Goal: Information Seeking & Learning: Check status

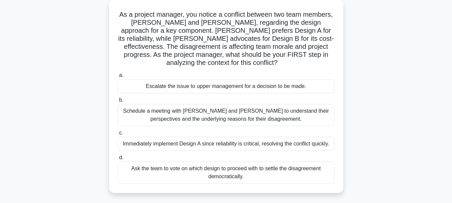
scroll to position [24, 0]
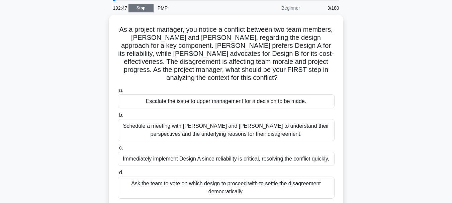
click at [146, 8] on link "Stop" at bounding box center [141, 8] width 25 height 8
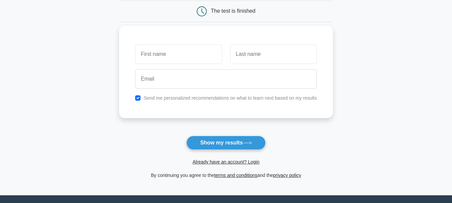
scroll to position [100, 0]
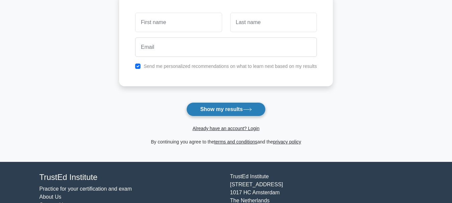
click at [254, 115] on button "Show my results" at bounding box center [226, 109] width 79 height 14
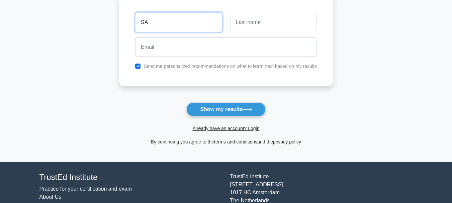
type input "S"
type input "Kojo"
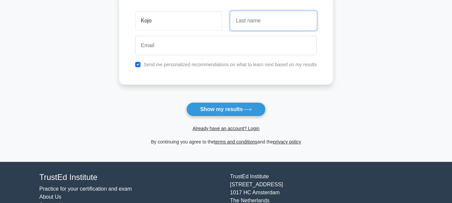
click at [303, 27] on input "text" at bounding box center [273, 20] width 87 height 19
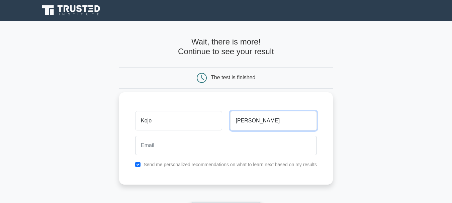
scroll to position [0, 0]
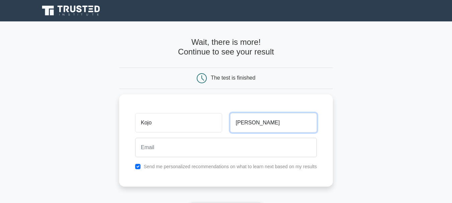
type input "Yeboah"
click at [216, 50] on h4 "Wait, there is more! Continue to see your result" at bounding box center [226, 47] width 214 height 19
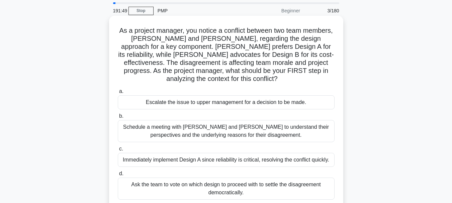
scroll to position [33, 0]
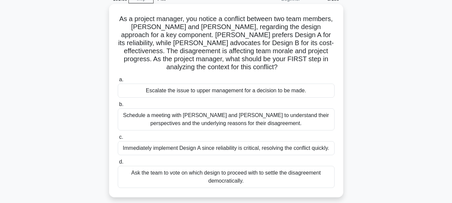
click at [150, 118] on div "Schedule a meeting with [PERSON_NAME] and [PERSON_NAME] to understand their per…" at bounding box center [226, 120] width 217 height 22
click at [118, 107] on input "b. Schedule a meeting with Sarah and John to understand their perspectives and …" at bounding box center [118, 104] width 0 height 4
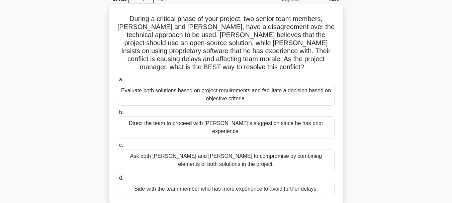
click at [244, 88] on div "Evaluate both solutions based on project requirements and facilitate a decision…" at bounding box center [226, 95] width 217 height 22
click at [118, 82] on input "a. Evaluate both solutions based on project requirements and facilitate a decis…" at bounding box center [118, 80] width 0 height 4
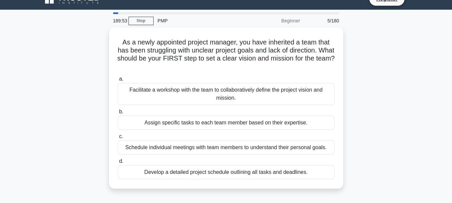
scroll to position [0, 0]
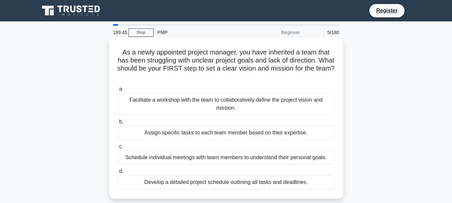
click at [246, 99] on div "Facilitate a workshop with the team to collaboratively define the project visio…" at bounding box center [226, 104] width 217 height 22
click at [118, 91] on input "a. Facilitate a workshop with the team to collaboratively define the project vi…" at bounding box center [118, 89] width 0 height 4
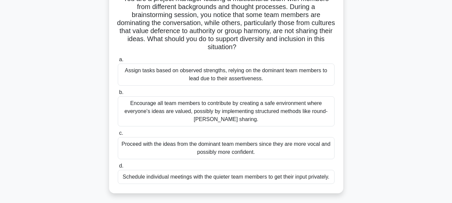
scroll to position [67, 0]
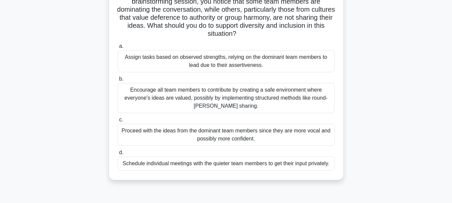
click at [225, 99] on div "Encourage all team members to contribute by creating a safe environment where e…" at bounding box center [226, 98] width 217 height 30
click at [118, 81] on input "b. Encourage all team members to contribute by creating a safe environment wher…" at bounding box center [118, 79] width 0 height 4
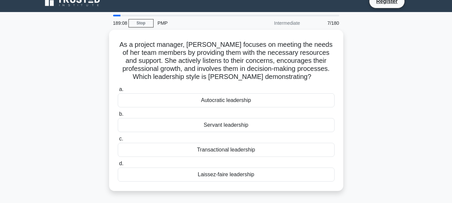
scroll to position [0, 0]
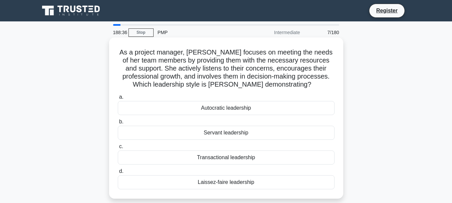
click at [226, 132] on div "Servant leadership" at bounding box center [226, 133] width 217 height 14
click at [118, 124] on input "b. Servant leadership" at bounding box center [118, 122] width 0 height 4
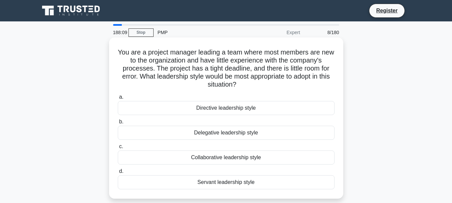
click at [293, 109] on div "Directive leadership style" at bounding box center [226, 108] width 217 height 14
click at [118, 99] on input "a. Directive leadership style" at bounding box center [118, 97] width 0 height 4
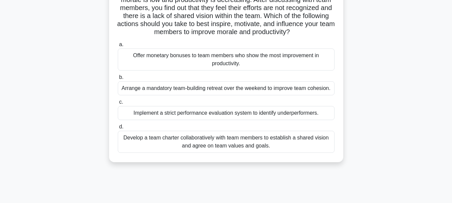
scroll to position [67, 0]
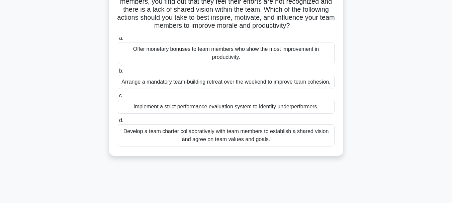
click at [281, 136] on div "Develop a team charter collaboratively with team members to establish a shared …" at bounding box center [226, 136] width 217 height 22
click at [118, 123] on input "d. Develop a team charter collaboratively with team members to establish a shar…" at bounding box center [118, 121] width 0 height 4
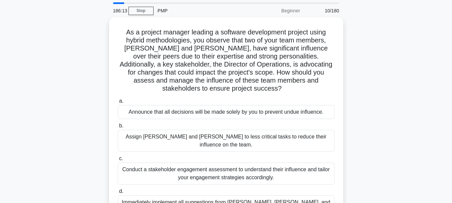
scroll to position [33, 0]
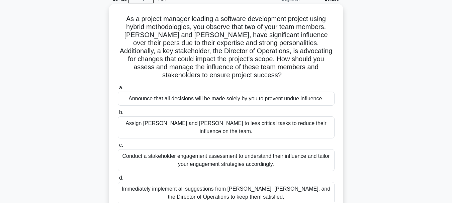
click at [296, 149] on div "Conduct a stakeholder engagement assessment to understand their influence and t…" at bounding box center [226, 160] width 217 height 22
click at [118, 143] on input "c. Conduct a stakeholder engagement assessment to understand their influence an…" at bounding box center [118, 145] width 0 height 4
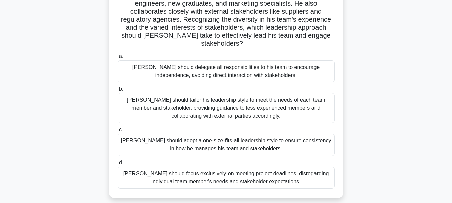
scroll to position [67, 0]
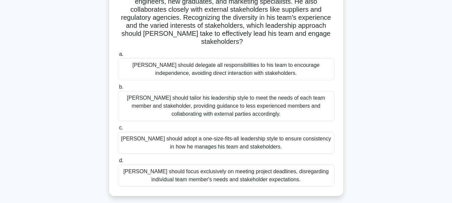
click at [254, 140] on div "John should adopt a one-size-fits-all leadership style to ensure consistency in…" at bounding box center [226, 143] width 217 height 22
click at [118, 130] on input "c. John should adopt a one-size-fits-all leadership style to ensure consistency…" at bounding box center [118, 128] width 0 height 4
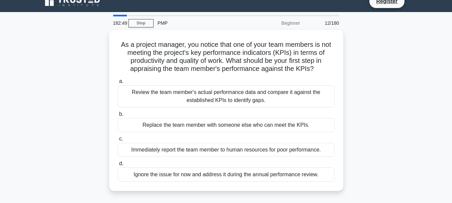
scroll to position [0, 0]
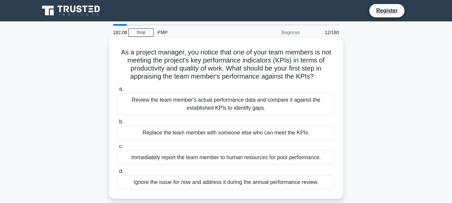
click at [270, 104] on div "Review the team member's actual performance data and compare it against the est…" at bounding box center [226, 104] width 217 height 22
click at [118, 91] on input "a. Review the team member's actual performance data and compare it against the …" at bounding box center [118, 89] width 0 height 4
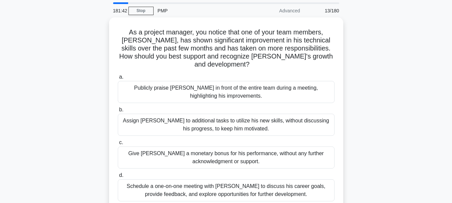
scroll to position [33, 0]
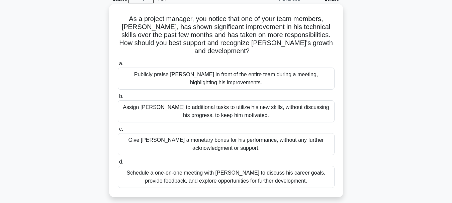
click at [286, 174] on div "Schedule a one-on-one meeting with Alex to discuss his career goals, provide fe…" at bounding box center [226, 177] width 217 height 22
click at [118, 164] on input "d. Schedule a one-on-one meeting with Alex to discuss his career goals, provide…" at bounding box center [118, 162] width 0 height 4
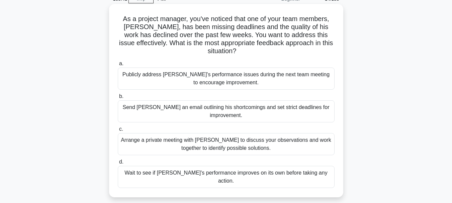
click at [274, 137] on div "Arrange a private meeting with Alex to discuss your observations and work toget…" at bounding box center [226, 144] width 217 height 22
click at [118, 132] on input "c. Arrange a private meeting with Alex to discuss your observations and work to…" at bounding box center [118, 129] width 0 height 4
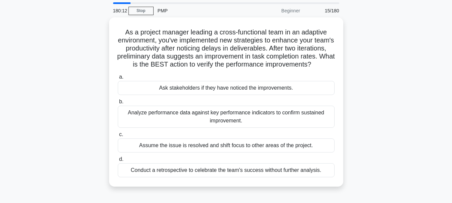
scroll to position [67, 0]
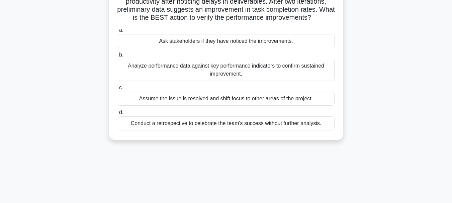
click at [295, 77] on div "Analyze performance data against key performance indicators to confirm sustaine…" at bounding box center [226, 70] width 217 height 22
click at [118, 57] on input "b. Analyze performance data against key performance indicators to confirm susta…" at bounding box center [118, 55] width 0 height 4
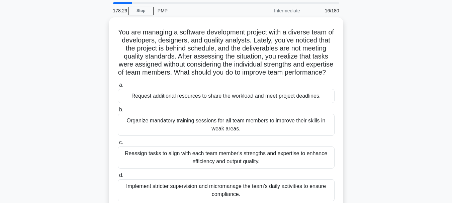
scroll to position [33, 0]
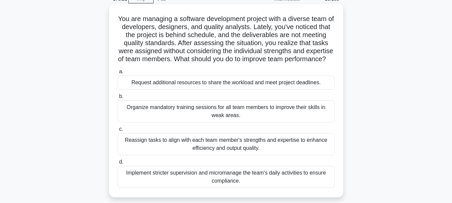
click at [303, 117] on div "Organize mandatory training sessions for all team members to improve their skil…" at bounding box center [226, 111] width 217 height 22
click at [118, 99] on input "b. Organize mandatory training sessions for all team members to improve their s…" at bounding box center [118, 96] width 0 height 4
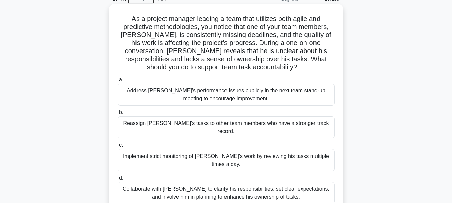
click at [274, 182] on div "Collaborate with Alex to clarify his responsibilities, set clear expectations, …" at bounding box center [226, 193] width 217 height 22
click at [118, 180] on input "d. Collaborate with Alex to clarify his responsibilities, set clear expectation…" at bounding box center [118, 178] width 0 height 4
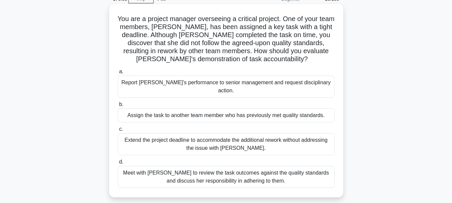
click at [284, 166] on div "Meet with Priya to review the task outcomes against the quality standards and d…" at bounding box center [226, 177] width 217 height 22
click at [304, 168] on div "Meet with Priya to review the task outcomes against the quality standards and d…" at bounding box center [226, 177] width 217 height 22
click at [118, 164] on input "d. Meet with Priya to review the task outcomes against the quality standards an…" at bounding box center [118, 162] width 0 height 4
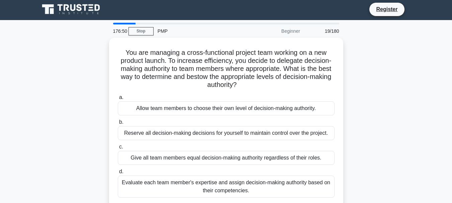
scroll to position [0, 0]
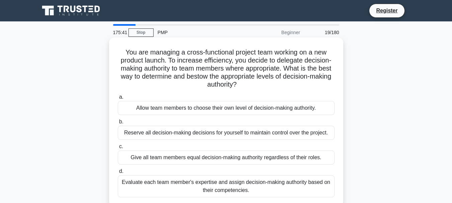
click at [276, 108] on div "Allow team members to choose their own level of decision-making authority." at bounding box center [226, 108] width 217 height 14
click at [118, 99] on input "a. Allow team members to choose their own level of decision-making authority." at bounding box center [118, 97] width 0 height 4
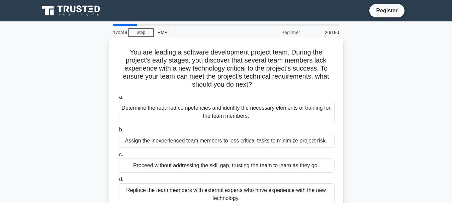
click at [299, 107] on div "Determine the required competencies and identify the necessary elements of trai…" at bounding box center [226, 112] width 217 height 22
click at [118, 99] on input "a. Determine the required competencies and identify the necessary elements of t…" at bounding box center [118, 97] width 0 height 4
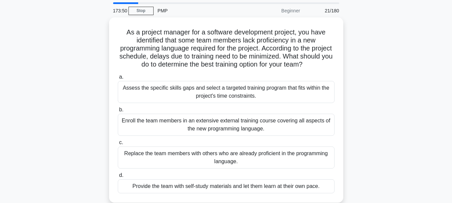
scroll to position [67, 0]
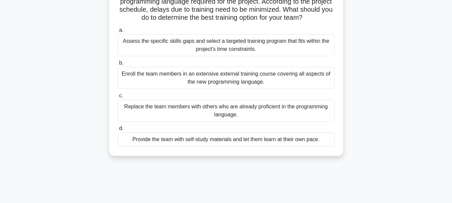
click at [310, 46] on div "Assess the specific skills gaps and select a targeted training program that fit…" at bounding box center [226, 45] width 217 height 22
click at [118, 32] on input "a. Assess the specific skills gaps and select a targeted training program that …" at bounding box center [118, 30] width 0 height 4
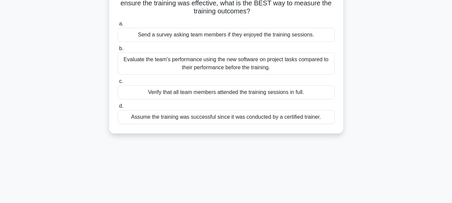
scroll to position [0, 0]
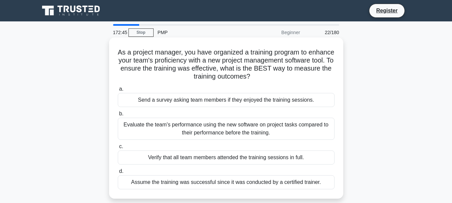
click at [313, 124] on div "Evaluate the team's performance using the new software on project tasks compare…" at bounding box center [226, 129] width 217 height 22
click at [118, 116] on input "b. Evaluate the team's performance using the new software on project tasks comp…" at bounding box center [118, 114] width 0 height 4
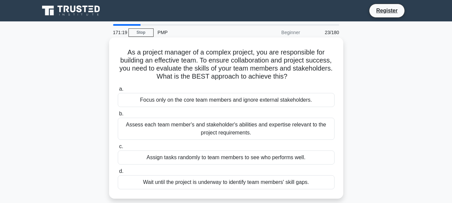
click at [296, 123] on div "Assess each team member's and stakeholder's abilities and expertise relevant to…" at bounding box center [226, 129] width 217 height 22
click at [118, 116] on input "b. Assess each team member's and stakeholder's abilities and expertise relevant…" at bounding box center [118, 114] width 0 height 4
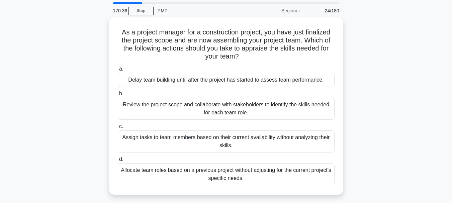
scroll to position [33, 0]
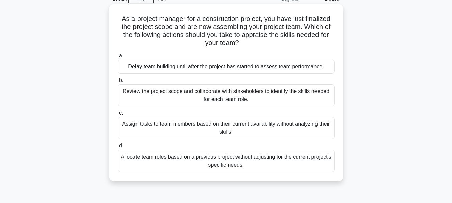
click at [295, 98] on div "Review the project scope and collaborate with stakeholders to identify the skil…" at bounding box center [226, 95] width 217 height 22
click at [118, 83] on input "b. Review the project scope and collaborate with stakeholders to identify the s…" at bounding box center [118, 80] width 0 height 4
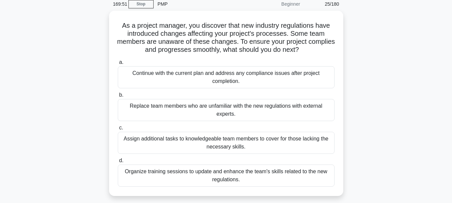
scroll to position [67, 0]
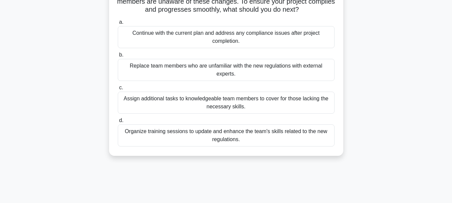
click at [320, 135] on div "Organize training sessions to update and enhance the team's skills related to t…" at bounding box center [226, 136] width 217 height 22
click at [118, 123] on input "d. Organize training sessions to update and enhance the team's skills related t…" at bounding box center [118, 121] width 0 height 4
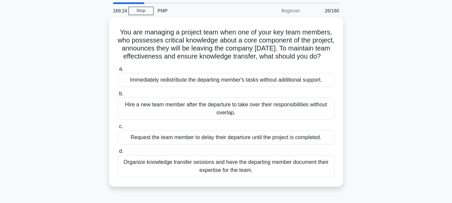
scroll to position [33, 0]
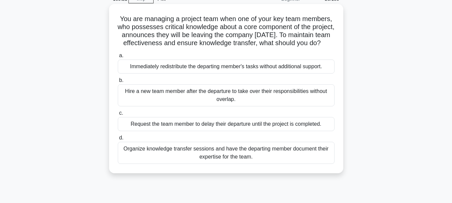
click at [284, 158] on div "Organize knowledge transfer sessions and have the departing member document the…" at bounding box center [226, 153] width 217 height 22
click at [118, 140] on input "d. Organize knowledge transfer sessions and have the departing member document …" at bounding box center [118, 138] width 0 height 4
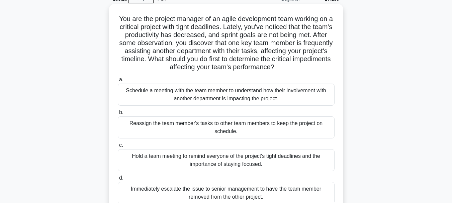
click at [196, 98] on div "Schedule a meeting with the team member to understand how their involvement wit…" at bounding box center [226, 95] width 217 height 22
click at [118, 82] on input "a. Schedule a meeting with the team member to understand how their involvement …" at bounding box center [118, 80] width 0 height 4
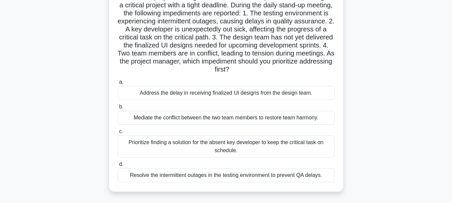
scroll to position [67, 0]
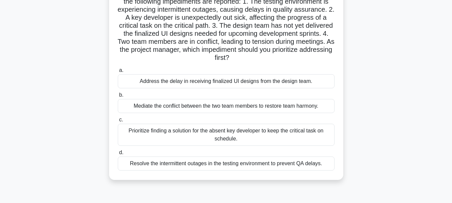
click at [253, 133] on div "Prioritize finding a solution for the absent key developer to keep the critical…" at bounding box center [226, 135] width 217 height 22
click at [118, 122] on input "c. Prioritize finding a solution for the absent key developer to keep the criti…" at bounding box center [118, 120] width 0 height 4
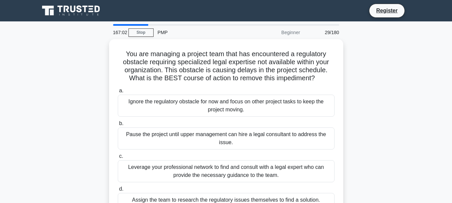
scroll to position [33, 0]
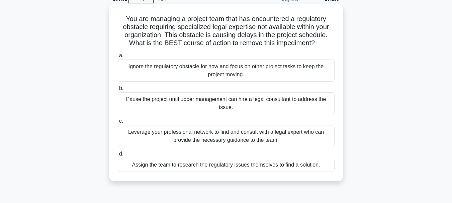
click at [295, 141] on div "Leverage your professional network to find and consult with a legal expert who …" at bounding box center [226, 136] width 217 height 22
click at [118, 124] on input "c. Leverage your professional network to find and consult with a legal expert w…" at bounding box center [118, 121] width 0 height 4
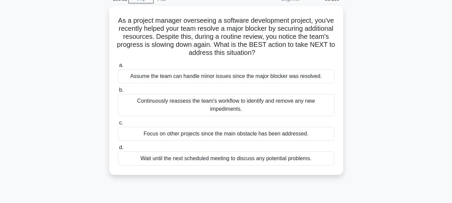
scroll to position [0, 0]
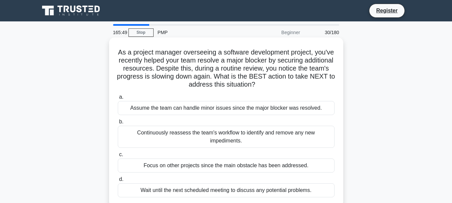
click at [315, 134] on div "Continuously reassess the team's workflow to identify and remove any new impedi…" at bounding box center [226, 137] width 217 height 22
click at [118, 124] on input "b. Continuously reassess the team's workflow to identify and remove any new imp…" at bounding box center [118, 122] width 0 height 4
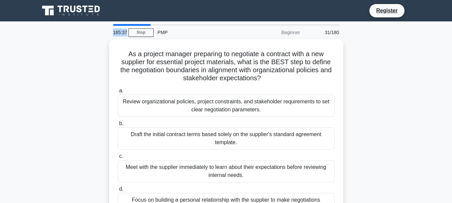
drag, startPoint x: 113, startPoint y: 34, endPoint x: 128, endPoint y: 34, distance: 15.1
click at [128, 34] on div "165:37" at bounding box center [118, 32] width 19 height 13
copy div "165:37"
drag, startPoint x: 112, startPoint y: 30, endPoint x: 126, endPoint y: 33, distance: 13.7
click at [126, 33] on div "165:29" at bounding box center [118, 32] width 19 height 13
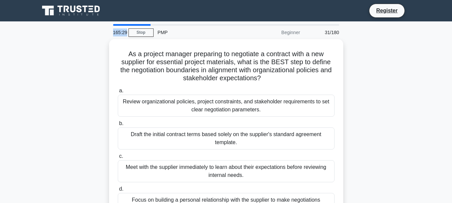
copy div "165:29"
drag, startPoint x: 112, startPoint y: 32, endPoint x: 121, endPoint y: 33, distance: 8.9
click at [125, 33] on div "165:25" at bounding box center [118, 32] width 19 height 13
click at [113, 33] on div "165:23" at bounding box center [118, 32] width 19 height 13
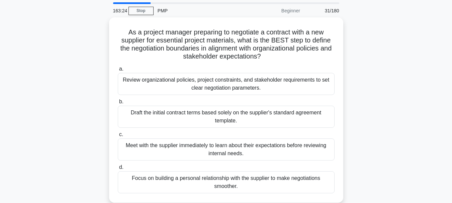
scroll to position [33, 0]
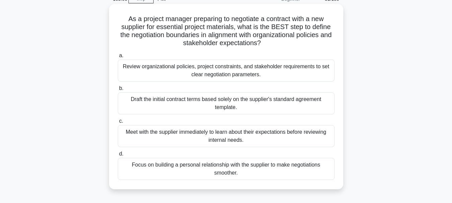
click at [214, 69] on div "Review organizational policies, project constraints, and stakeholder requiremen…" at bounding box center [226, 71] width 217 height 22
click at [118, 58] on input "a. Review organizational policies, project constraints, and stakeholder require…" at bounding box center [118, 56] width 0 height 4
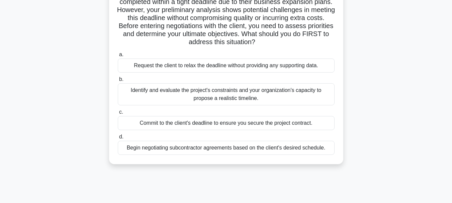
scroll to position [67, 0]
click at [271, 91] on div "Identify and evaluate the project's constraints and your organization's capacit…" at bounding box center [226, 94] width 217 height 22
click at [118, 81] on input "b. Identify and evaluate the project's constraints and your organization's capa…" at bounding box center [118, 79] width 0 height 4
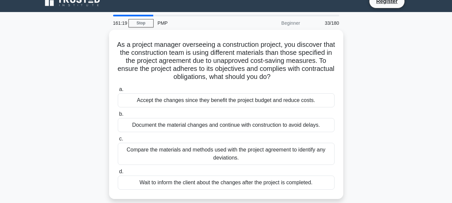
scroll to position [0, 0]
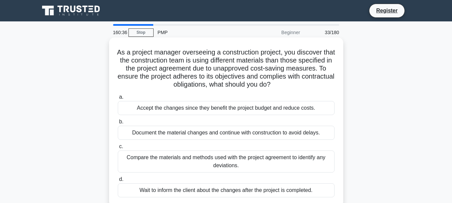
click at [248, 165] on div "Compare the materials and methods used with the project agreement to identify a…" at bounding box center [226, 162] width 217 height 22
click at [118, 149] on input "c. Compare the materials and methods used with the project agreement to identif…" at bounding box center [118, 147] width 0 height 4
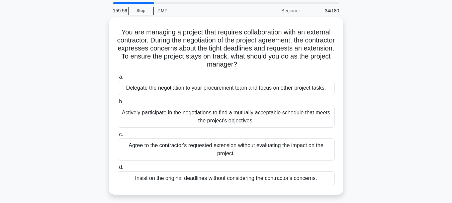
scroll to position [33, 0]
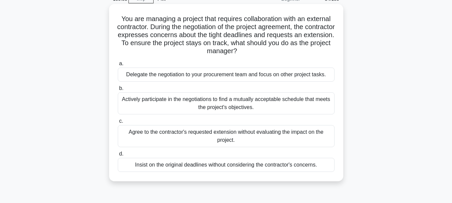
click at [239, 99] on div "Actively participate in the negotiations to find a mutually acceptable schedule…" at bounding box center [226, 103] width 217 height 22
click at [118, 91] on input "b. Actively participate in the negotiations to find a mutually acceptable sched…" at bounding box center [118, 88] width 0 height 4
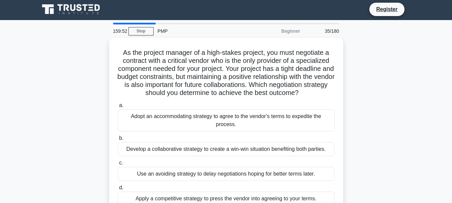
scroll to position [0, 0]
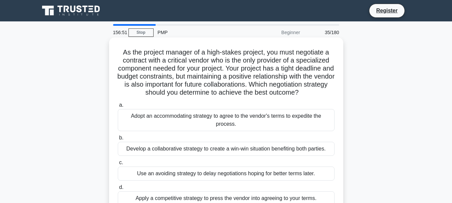
click at [295, 145] on div "Develop a collaborative strategy to create a win-win situation benefiting both …" at bounding box center [226, 149] width 217 height 14
click at [118, 140] on input "b. Develop a collaborative strategy to create a win-win situation benefiting bo…" at bounding box center [118, 138] width 0 height 4
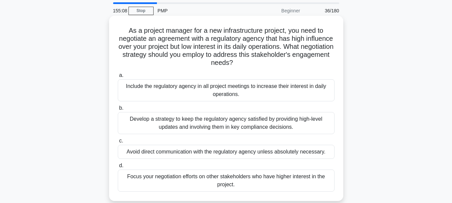
scroll to position [33, 0]
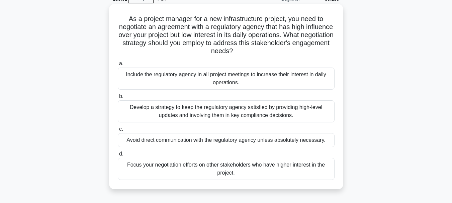
click at [160, 107] on div "Develop a strategy to keep the regulatory agency satisfied by providing high-le…" at bounding box center [226, 111] width 217 height 22
click at [118, 99] on input "b. Develop a strategy to keep the regulatory agency satisfied by providing high…" at bounding box center [118, 96] width 0 height 4
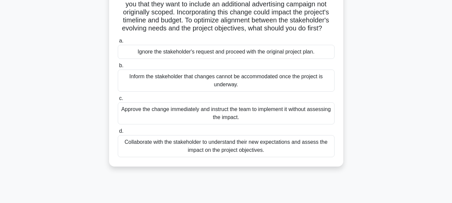
scroll to position [67, 0]
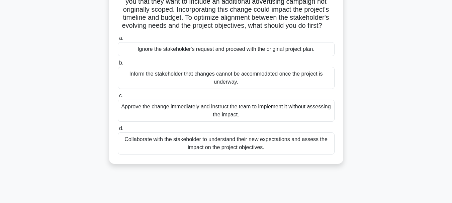
click at [160, 153] on div "Collaborate with the stakeholder to understand their new expectations and asses…" at bounding box center [226, 144] width 217 height 22
click at [118, 131] on input "d. Collaborate with the stakeholder to understand their new expectations and as…" at bounding box center [118, 129] width 0 height 4
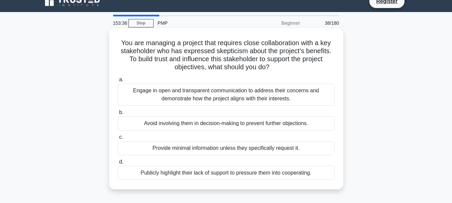
scroll to position [0, 0]
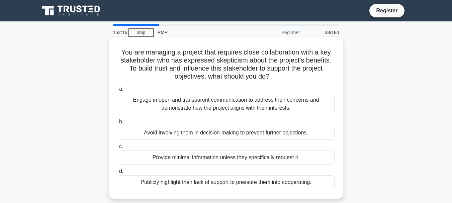
click at [252, 106] on div "Engage in open and transparent communication to address their concerns and demo…" at bounding box center [226, 104] width 217 height 22
click at [118, 91] on input "a. Engage in open and transparent communication to address their concerns and d…" at bounding box center [118, 89] width 0 height 4
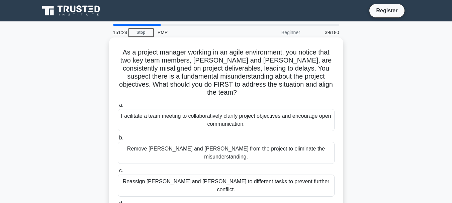
click at [294, 118] on div "Facilitate a team meeting to collaboratively clarify project objectives and enc…" at bounding box center [226, 120] width 217 height 22
click at [118, 107] on input "a. Facilitate a team meeting to collaboratively clarify project objectives and …" at bounding box center [118, 105] width 0 height 4
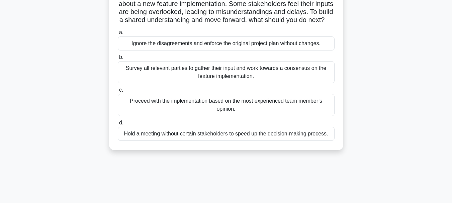
scroll to position [67, 0]
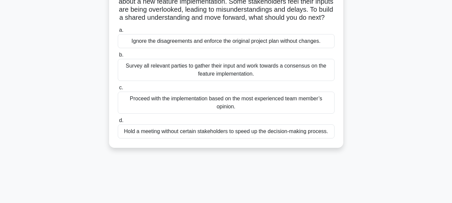
click at [271, 78] on div "Survey all relevant parties to gather their input and work towards a consensus …" at bounding box center [226, 70] width 217 height 22
click at [118, 57] on input "b. Survey all relevant parties to gather their input and work towards a consens…" at bounding box center [118, 55] width 0 height 4
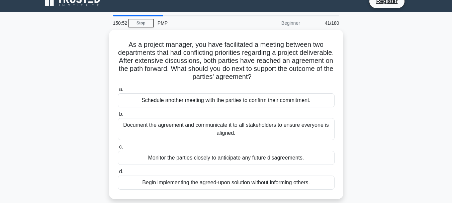
scroll to position [0, 0]
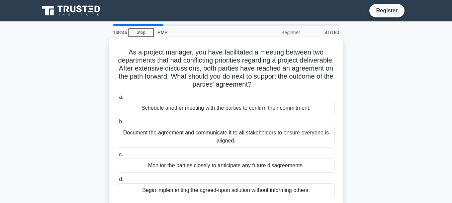
click at [285, 137] on div "Document the agreement and communicate it to all stakeholders to ensure everyon…" at bounding box center [226, 137] width 217 height 22
click at [118, 124] on input "b. Document the agreement and communicate it to all stakeholders to ensure ever…" at bounding box center [118, 122] width 0 height 4
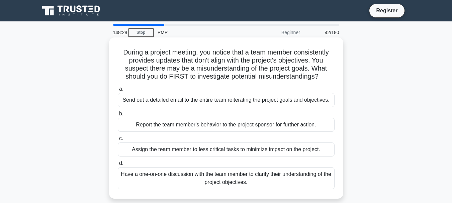
click at [312, 176] on div "Have a one-on-one discussion with the team member to clarify their understandin…" at bounding box center [226, 178] width 217 height 22
click at [118, 166] on input "d. Have a one-on-one discussion with the team member to clarify their understan…" at bounding box center [118, 163] width 0 height 4
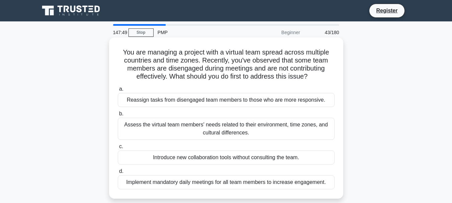
click at [320, 127] on div "Assess the virtual team members' needs related to their environment, time zones…" at bounding box center [226, 129] width 217 height 22
click at [118, 116] on input "b. Assess the virtual team members' needs related to their environment, time zo…" at bounding box center [118, 114] width 0 height 4
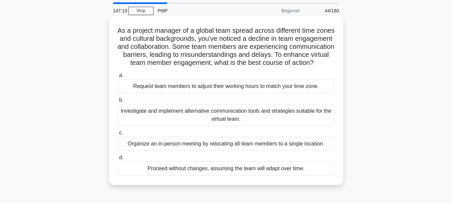
scroll to position [33, 0]
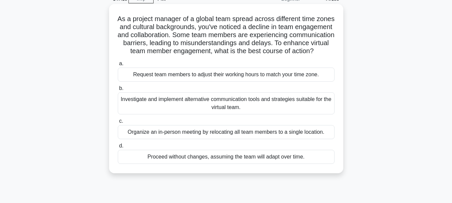
click at [272, 112] on div "Investigate and implement alternative communication tools and strategies suitab…" at bounding box center [226, 103] width 217 height 22
click at [118, 91] on input "b. Investigate and implement alternative communication tools and strategies sui…" at bounding box center [118, 88] width 0 height 4
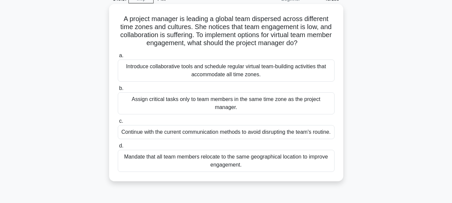
click at [257, 68] on div "Introduce collaborative tools and schedule regular virtual team-building activi…" at bounding box center [226, 71] width 217 height 22
click at [118, 58] on input "a. Introduce collaborative tools and schedule regular virtual team-building act…" at bounding box center [118, 56] width 0 height 4
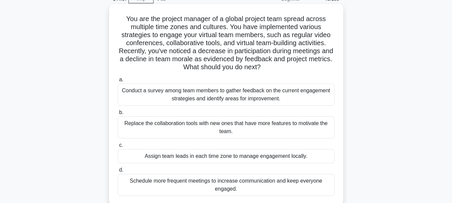
click at [307, 100] on div "Conduct a survey among team members to gather feedback on the current engagemen…" at bounding box center [226, 95] width 217 height 22
click at [118, 82] on input "a. Conduct a survey among team members to gather feedback on the current engage…" at bounding box center [118, 80] width 0 height 4
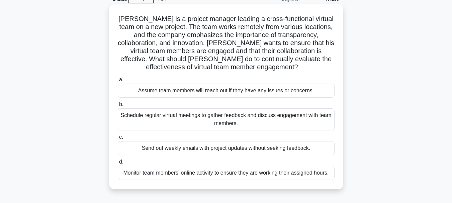
click at [310, 118] on div "Schedule regular virtual meetings to gather feedback and discuss engagement wit…" at bounding box center [226, 120] width 217 height 22
click at [118, 107] on input "b. Schedule regular virtual meetings to gather feedback and discuss engagement …" at bounding box center [118, 104] width 0 height 4
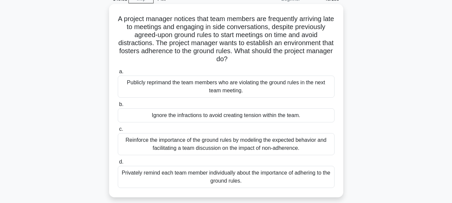
click at [256, 148] on div "Reinforce the importance of the ground rules by modeling the expected behavior …" at bounding box center [226, 144] width 217 height 22
click at [118, 132] on input "c. Reinforce the importance of the ground rules by modeling the expected behavi…" at bounding box center [118, 129] width 0 height 4
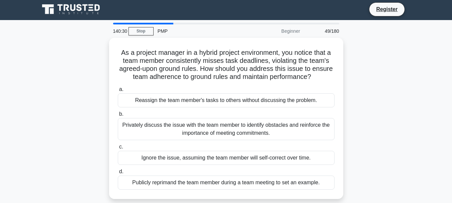
scroll to position [0, 0]
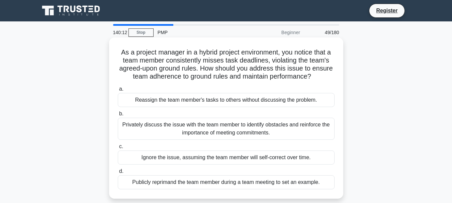
click at [212, 121] on div "Privately discuss the issue with the team member to identify obstacles and rein…" at bounding box center [226, 129] width 217 height 22
click at [118, 116] on input "b. Privately discuss the issue with the team member to identify obstacles and r…" at bounding box center [118, 114] width 0 height 4
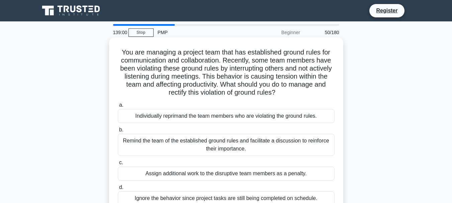
click at [258, 144] on div "Remind the team of the established ground rules and facilitate a discussion to …" at bounding box center [226, 145] width 217 height 22
click at [118, 132] on input "b. Remind the team of the established ground rules and facilitate a discussion …" at bounding box center [118, 130] width 0 height 4
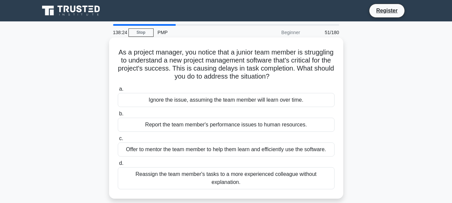
click at [315, 152] on div "Offer to mentor the team member to help them learn and efficiently use the soft…" at bounding box center [226, 150] width 217 height 14
click at [118, 141] on input "c. Offer to mentor the team member to help them learn and efficiently use the s…" at bounding box center [118, 139] width 0 height 4
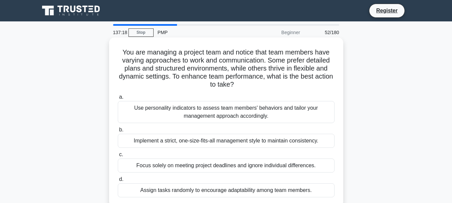
click at [155, 143] on div "Implement a strict, one-size-fits-all management style to maintain consistency." at bounding box center [226, 141] width 217 height 14
click at [118, 132] on input "b. Implement a strict, one-size-fits-all management style to maintain consisten…" at bounding box center [118, 130] width 0 height 4
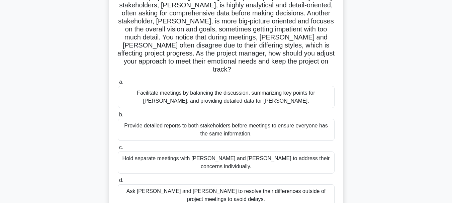
scroll to position [67, 0]
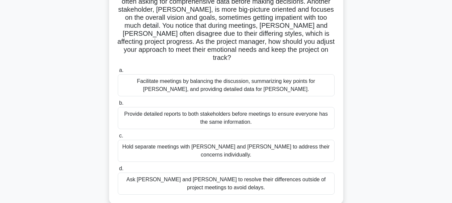
click at [291, 78] on div "Facilitate meetings by balancing the discussion, summarizing key points for Joh…" at bounding box center [226, 85] width 217 height 22
click at [118, 73] on input "a. Facilitate meetings by balancing the discussion, summarizing key points for …" at bounding box center [118, 70] width 0 height 4
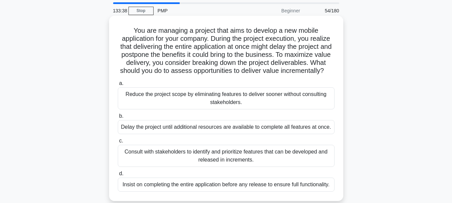
scroll to position [33, 0]
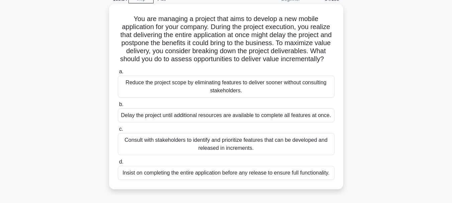
click at [268, 152] on div "Consult with stakeholders to identify and prioritize features that can be devel…" at bounding box center [226, 144] width 217 height 22
click at [118, 132] on input "c. Consult with stakeholders to identify and prioritize features that can be de…" at bounding box center [118, 129] width 0 height 4
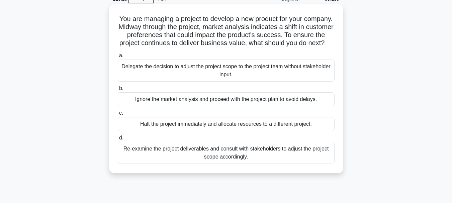
click at [196, 158] on div "Re-examine the project deliverables and consult with stakeholders to adjust the…" at bounding box center [226, 153] width 217 height 22
click at [118, 140] on input "d. Re-examine the project deliverables and consult with stakeholders to adjust …" at bounding box center [118, 138] width 0 height 4
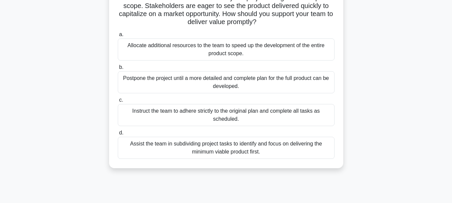
scroll to position [100, 0]
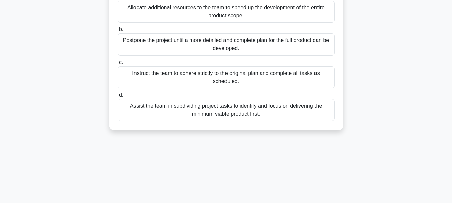
click at [284, 116] on div "Assist the team in subdividing project tasks to identify and focus on deliverin…" at bounding box center [226, 110] width 217 height 22
click at [118, 97] on input "d. Assist the team in subdividing project tasks to identify and focus on delive…" at bounding box center [118, 95] width 0 height 4
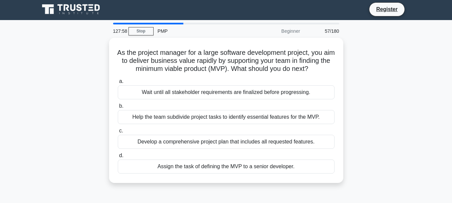
scroll to position [0, 0]
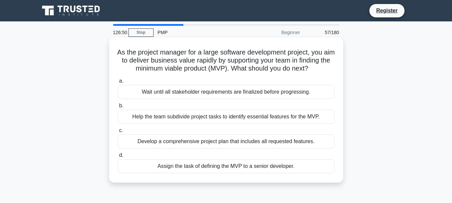
click at [244, 124] on div "Help the team subdivide project tasks to identify essential features for the MV…" at bounding box center [226, 117] width 217 height 14
click at [118, 108] on input "b. Help the team subdivide project tasks to identify essential features for the…" at bounding box center [118, 106] width 0 height 4
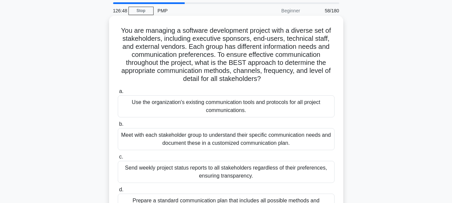
scroll to position [33, 0]
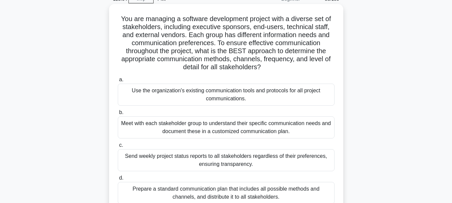
click at [230, 195] on div "Prepare a standard communication plan that includes all possible methods and ch…" at bounding box center [226, 193] width 217 height 22
click at [118, 181] on input "d. Prepare a standard communication plan that includes all possible methods and…" at bounding box center [118, 178] width 0 height 4
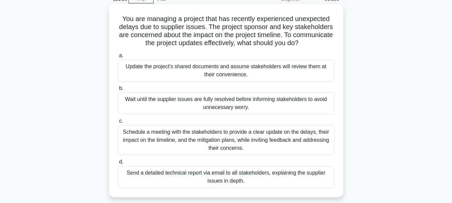
click at [269, 149] on div "Schedule a meeting with the stakeholders to provide a clear update on the delay…" at bounding box center [226, 140] width 217 height 30
click at [118, 124] on input "c. Schedule a meeting with the stakeholders to provide a clear update on the de…" at bounding box center [118, 121] width 0 height 4
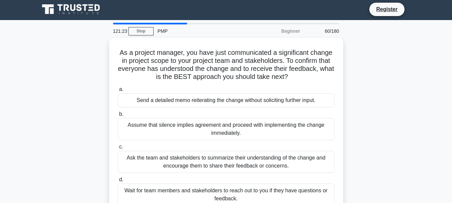
scroll to position [0, 0]
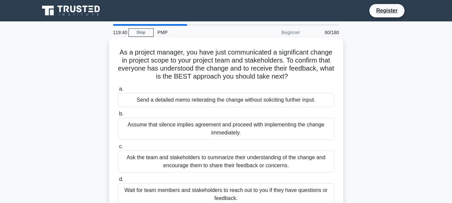
click at [316, 159] on div "Ask the team and stakeholders to summarize their understanding of the change an…" at bounding box center [226, 162] width 217 height 22
click at [118, 149] on input "c. Ask the team and stakeholders to summarize their understanding of the change…" at bounding box center [118, 147] width 0 height 4
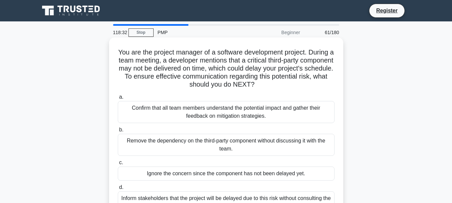
scroll to position [33, 0]
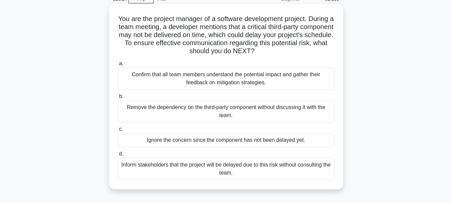
click at [280, 81] on div "Confirm that all team members understand the potential impact and gather their …" at bounding box center [226, 79] width 217 height 22
click at [118, 66] on input "a. Confirm that all team members understand the potential impact and gather the…" at bounding box center [118, 64] width 0 height 4
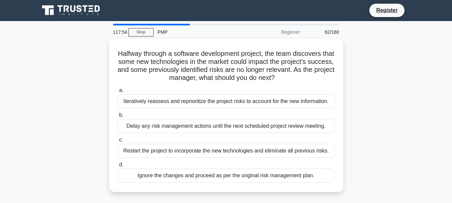
scroll to position [0, 0]
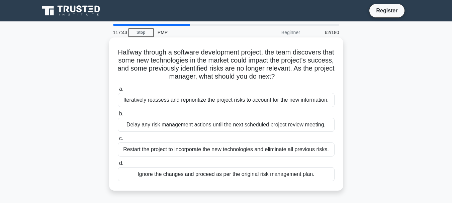
click at [258, 103] on div "Iteratively reassess and reprioritize the project risks to account for the new …" at bounding box center [226, 100] width 217 height 14
click at [118, 91] on input "a. Iteratively reassess and reprioritize the project risks to account for the n…" at bounding box center [118, 89] width 0 height 4
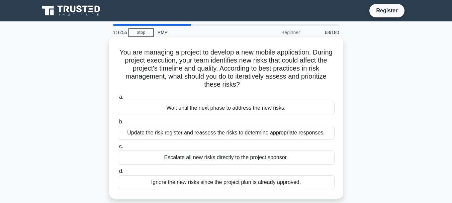
click at [251, 137] on div "Update the risk register and reassess the risks to determine appropriate respon…" at bounding box center [226, 133] width 217 height 14
click at [118, 124] on input "b. Update the risk register and reassess the risks to determine appropriate res…" at bounding box center [118, 122] width 0 height 4
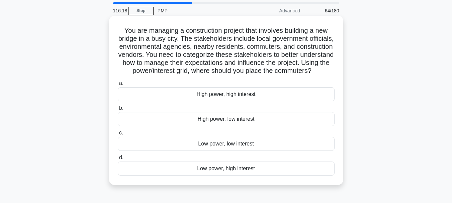
scroll to position [33, 0]
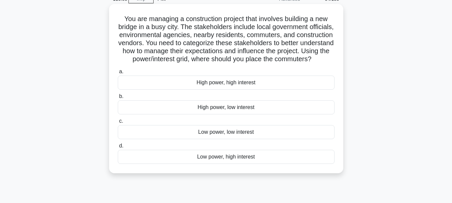
click at [229, 164] on div "Low power, high interest" at bounding box center [226, 157] width 217 height 14
click at [118, 148] on input "d. Low power, high interest" at bounding box center [118, 146] width 0 height 4
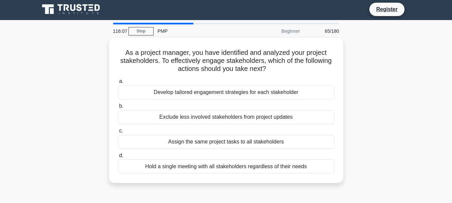
scroll to position [0, 0]
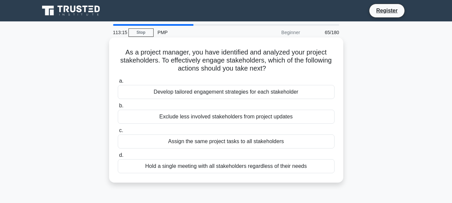
click at [284, 93] on div "Develop tailored engagement strategies for each stakeholder" at bounding box center [226, 92] width 217 height 14
click at [118, 83] on input "a. Develop tailored engagement strategies for each stakeholder" at bounding box center [118, 81] width 0 height 4
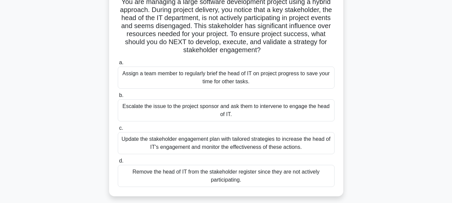
scroll to position [67, 0]
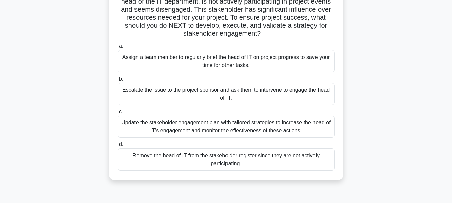
click at [303, 124] on div "Update the stakeholder engagement plan with tailored strategies to increase the…" at bounding box center [226, 127] width 217 height 22
click at [118, 114] on input "c. Update the stakeholder engagement plan with tailored strategies to increase …" at bounding box center [118, 112] width 0 height 4
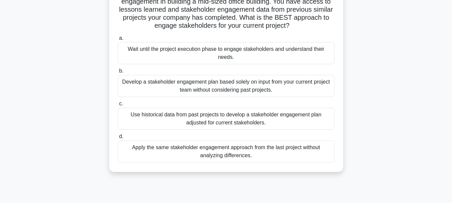
click at [315, 84] on div "Develop a stakeholder engagement plan based solely on input from your current p…" at bounding box center [226, 86] width 217 height 22
click at [118, 73] on input "b. Develop a stakeholder engagement plan based solely on input from your curren…" at bounding box center [118, 71] width 0 height 4
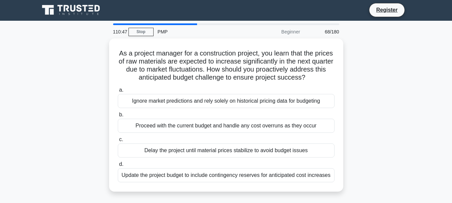
scroll to position [0, 0]
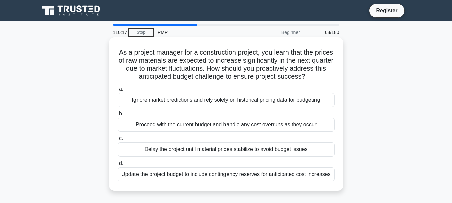
click at [274, 176] on div "Update the project budget to include contingency reserves for anticipated cost …" at bounding box center [226, 174] width 217 height 14
click at [118, 166] on input "d. Update the project budget to include contingency reserves for anticipated co…" at bounding box center [118, 163] width 0 height 4
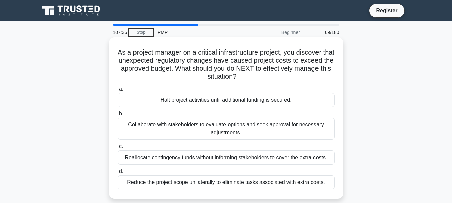
click at [272, 127] on div "Collaborate with stakeholders to evaluate options and seek approval for necessa…" at bounding box center [226, 129] width 217 height 22
click at [118, 116] on input "b. Collaborate with stakeholders to evaluate options and seek approval for nece…" at bounding box center [118, 114] width 0 height 4
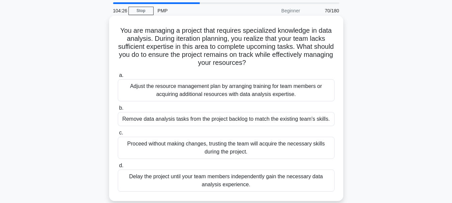
scroll to position [33, 0]
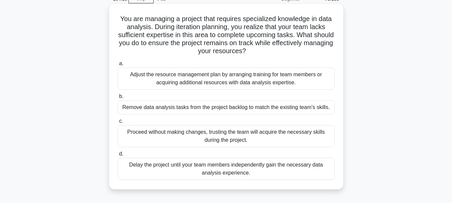
click at [261, 83] on div "Adjust the resource management plan by arranging training for team members or a…" at bounding box center [226, 79] width 217 height 22
click at [118, 66] on input "a. Adjust the resource management plan by arranging training for team members o…" at bounding box center [118, 64] width 0 height 4
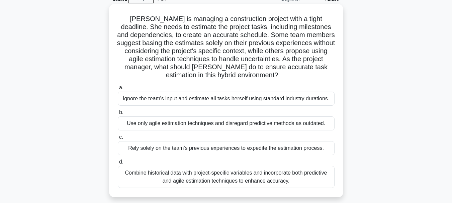
click at [247, 173] on div "Combine historical data with project-specific variables and incorporate both pr…" at bounding box center [226, 177] width 217 height 22
click at [118, 164] on input "d. Combine historical data with project-specific variables and incorporate both…" at bounding box center [118, 162] width 0 height 4
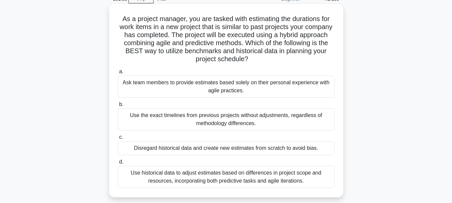
scroll to position [67, 0]
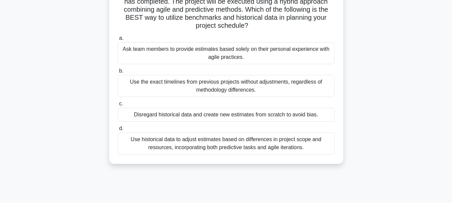
click at [268, 145] on div "Use historical data to adjust estimates based on differences in project scope a…" at bounding box center [226, 144] width 217 height 22
click at [118, 131] on input "d. Use historical data to adjust estimates based on differences in project scop…" at bounding box center [118, 129] width 0 height 4
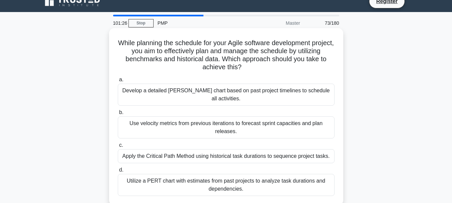
scroll to position [0, 0]
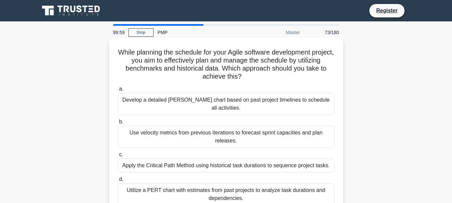
click at [263, 104] on div "Develop a detailed Gantt chart based on past project timelines to schedule all …" at bounding box center [226, 104] width 217 height 22
click at [118, 91] on input "a. Develop a detailed Gantt chart based on past project timelines to schedule a…" at bounding box center [118, 89] width 0 height 4
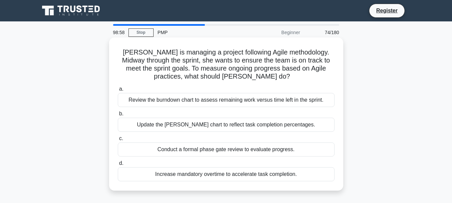
click at [244, 127] on div "Update the Gantt chart to reflect task completion percentages." at bounding box center [226, 125] width 217 height 14
click at [118, 116] on input "b. Update the Gantt chart to reflect task completion percentages." at bounding box center [118, 114] width 0 height 4
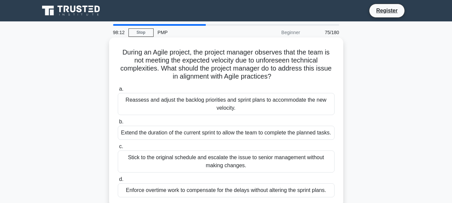
click at [264, 105] on div "Reassess and adjust the backlog priorities and sprint plans to accommodate the …" at bounding box center [226, 104] width 217 height 22
click at [118, 91] on input "a. Reassess and adjust the backlog priorities and sprint plans to accommodate t…" at bounding box center [118, 89] width 0 height 4
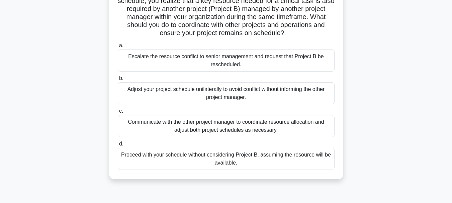
scroll to position [67, 0]
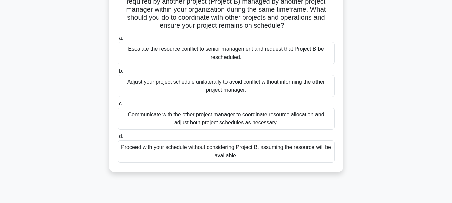
click at [259, 120] on div "Communicate with the other project manager to coordinate resource allocation an…" at bounding box center [226, 119] width 217 height 22
click at [118, 106] on input "c. Communicate with the other project manager to coordinate resource allocation…" at bounding box center [118, 104] width 0 height 4
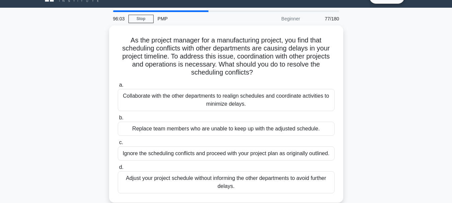
scroll to position [0, 0]
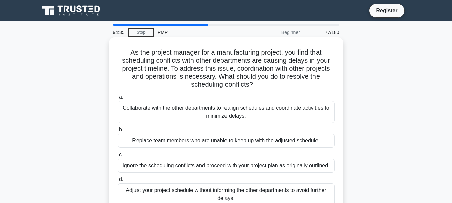
click at [190, 114] on div "Collaborate with the other departments to realign schedules and coordinate acti…" at bounding box center [226, 112] width 217 height 22
click at [118, 99] on input "a. Collaborate with the other departments to realign schedules and coordinate a…" at bounding box center [118, 97] width 0 height 4
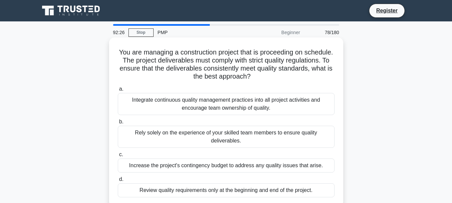
click at [298, 106] on div "Integrate continuous quality management practices into all project activities a…" at bounding box center [226, 104] width 217 height 22
click at [118, 91] on input "a. Integrate continuous quality management practices into all project activitie…" at bounding box center [118, 89] width 0 height 4
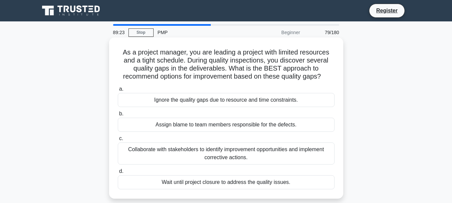
click at [250, 153] on div "Collaborate with stakeholders to identify improvement opportunities and impleme…" at bounding box center [226, 154] width 217 height 22
click at [118, 141] on input "c. Collaborate with stakeholders to identify improvement opportunities and impl…" at bounding box center [118, 139] width 0 height 4
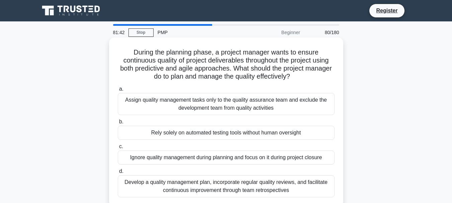
click at [171, 184] on div "Develop a quality management plan, incorporate regular quality reviews, and fac…" at bounding box center [226, 186] width 217 height 22
click at [118, 174] on input "d. Develop a quality management plan, incorporate regular quality reviews, and …" at bounding box center [118, 171] width 0 height 4
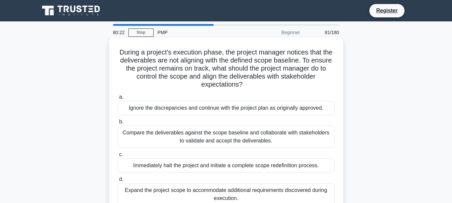
click at [223, 140] on div "Compare the deliverables against the scope baseline and collaborate with stakeh…" at bounding box center [226, 137] width 217 height 22
click at [118, 124] on input "b. Compare the deliverables against the scope baseline and collaborate with sta…" at bounding box center [118, 122] width 0 height 4
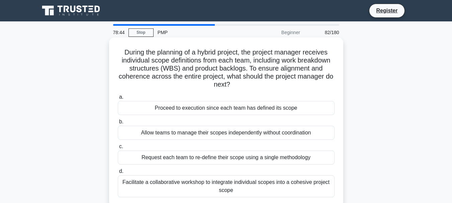
click at [324, 188] on div "Facilitate a collaborative workshop to integrate individual scopes into a cohes…" at bounding box center [226, 186] width 217 height 22
click at [118, 174] on input "d. Facilitate a collaborative workshop to integrate individual scopes into a co…" at bounding box center [118, 171] width 0 height 4
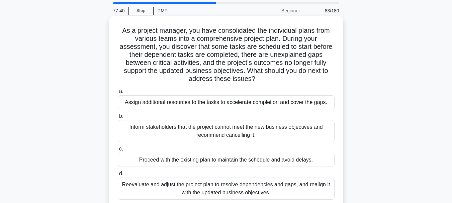
scroll to position [33, 0]
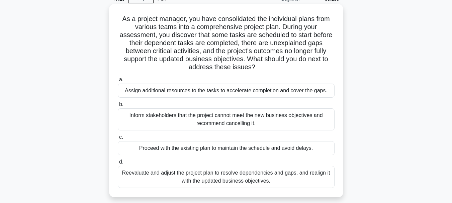
click at [171, 174] on div "Reevaluate and adjust the project plan to resolve dependencies and gaps, and re…" at bounding box center [226, 177] width 217 height 22
click at [118, 164] on input "d. Reevaluate and adjust the project plan to resolve dependencies and gaps, and…" at bounding box center [118, 162] width 0 height 4
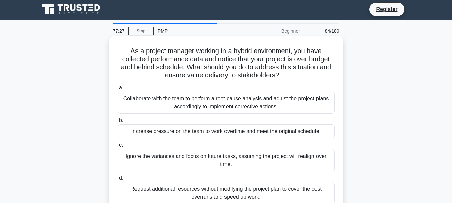
scroll to position [0, 0]
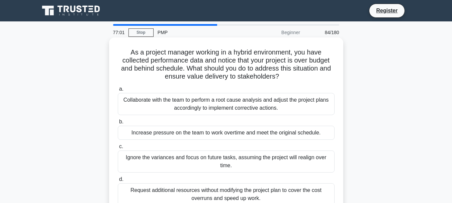
click at [280, 104] on div "Collaborate with the team to perform a root cause analysis and adjust the proje…" at bounding box center [226, 104] width 217 height 22
click at [118, 91] on input "a. Collaborate with the team to perform a root cause analysis and adjust the pr…" at bounding box center [118, 89] width 0 height 4
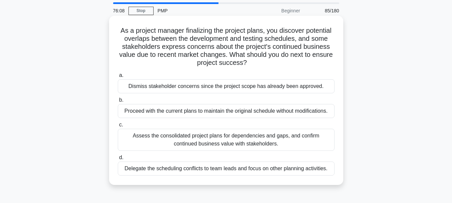
scroll to position [33, 0]
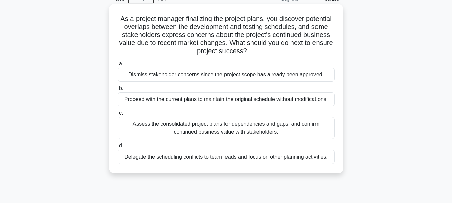
click at [247, 131] on div "Assess the consolidated project plans for dependencies and gaps, and confirm co…" at bounding box center [226, 128] width 217 height 22
click at [118, 116] on input "c. Assess the consolidated project plans for dependencies and gaps, and confirm…" at bounding box center [118, 113] width 0 height 4
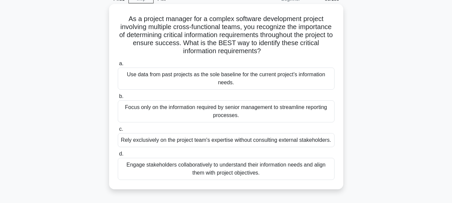
click at [261, 169] on div "Engage stakeholders collaboratively to understand their information needs and a…" at bounding box center [226, 169] width 217 height 22
click at [118, 156] on input "d. Engage stakeholders collaboratively to understand their information needs an…" at bounding box center [118, 154] width 0 height 4
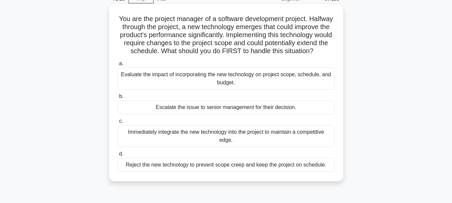
click at [176, 90] on div "Evaluate the impact of incorporating the new technology on project scope, sched…" at bounding box center [226, 79] width 217 height 22
click at [118, 66] on input "a. Evaluate the impact of incorporating the new technology on project scope, sc…" at bounding box center [118, 64] width 0 height 4
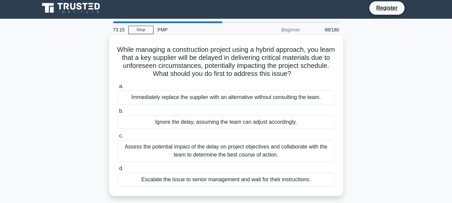
scroll to position [0, 0]
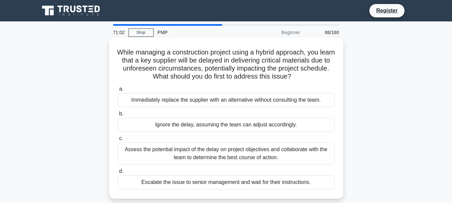
click at [226, 152] on div "Assess the potential impact of the delay on project objectives and collaborate …" at bounding box center [226, 154] width 217 height 22
click at [118, 141] on input "c. Assess the potential impact of the delay on project objectives and collabora…" at bounding box center [118, 139] width 0 height 4
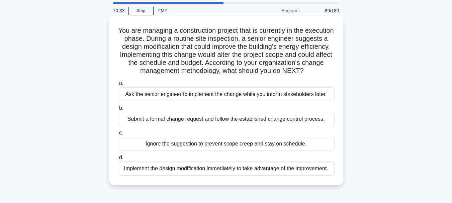
scroll to position [33, 0]
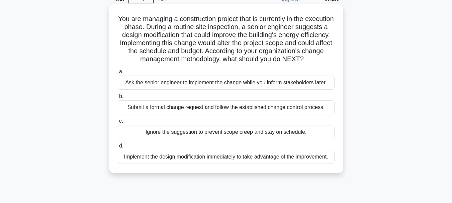
click at [158, 115] on div "Submit a formal change request and follow the established change control proces…" at bounding box center [226, 107] width 217 height 14
click at [118, 99] on input "b. Submit a formal change request and follow the established change control pro…" at bounding box center [118, 96] width 0 height 4
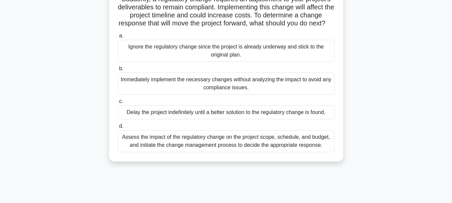
scroll to position [67, 0]
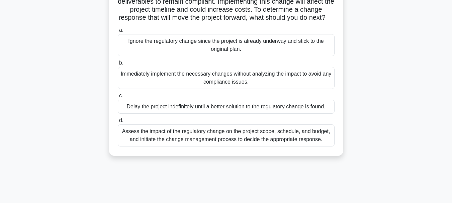
click at [238, 145] on div "Assess the impact of the regulatory change on the project scope, schedule, and …" at bounding box center [226, 136] width 217 height 22
click at [118, 123] on input "d. Assess the impact of the regulatory change on the project scope, schedule, a…" at bounding box center [118, 121] width 0 height 4
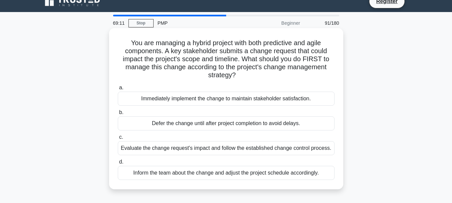
scroll to position [0, 0]
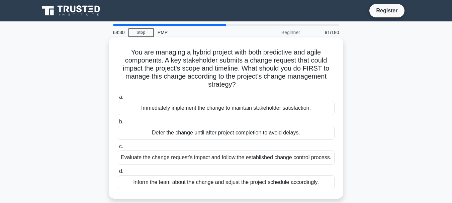
click at [209, 157] on div "Evaluate the change request's impact and follow the established change control …" at bounding box center [226, 158] width 217 height 14
click at [118, 149] on input "c. Evaluate the change request's impact and follow the established change contr…" at bounding box center [118, 147] width 0 height 4
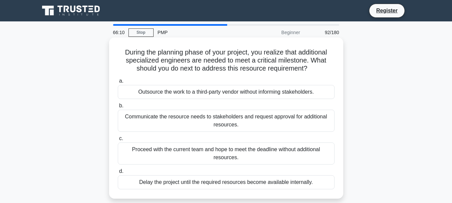
click at [137, 119] on div "Communicate the resource needs to stakeholders and request approval for additio…" at bounding box center [226, 121] width 217 height 22
click at [118, 108] on input "b. Communicate the resource needs to stakeholders and request approval for addi…" at bounding box center [118, 106] width 0 height 4
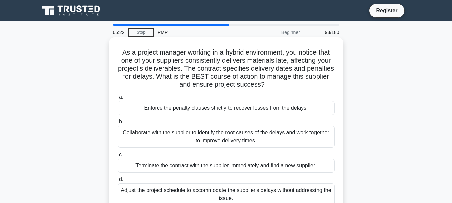
click at [170, 135] on div "Collaborate with the supplier to identify the root causes of the delays and wor…" at bounding box center [226, 137] width 217 height 22
click at [118, 124] on input "b. Collaborate with the supplier to identify the root causes of the delays and …" at bounding box center [118, 122] width 0 height 4
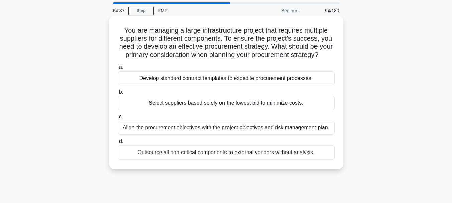
scroll to position [33, 0]
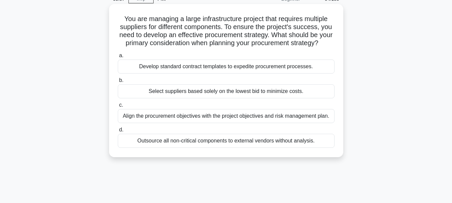
click at [159, 123] on div "Align the procurement objectives with the project objectives and risk managemen…" at bounding box center [226, 116] width 217 height 14
click at [118, 107] on input "c. Align the procurement objectives with the project objectives and risk manage…" at bounding box center [118, 105] width 0 height 4
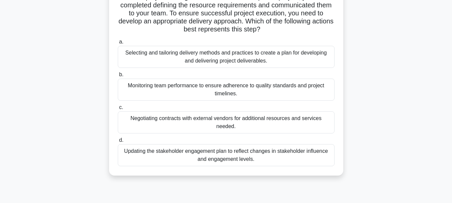
scroll to position [67, 0]
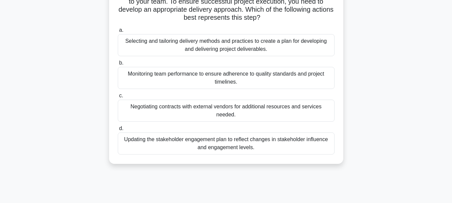
click at [248, 79] on div "Monitoring team performance to ensure adherence to quality standards and projec…" at bounding box center [226, 78] width 217 height 22
click at [118, 65] on input "b. Monitoring team performance to ensure adherence to quality standards and pro…" at bounding box center [118, 63] width 0 height 4
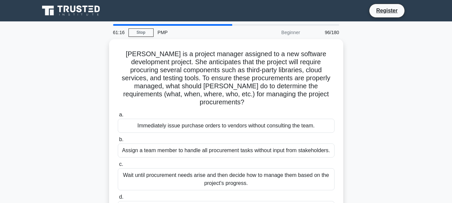
scroll to position [33, 0]
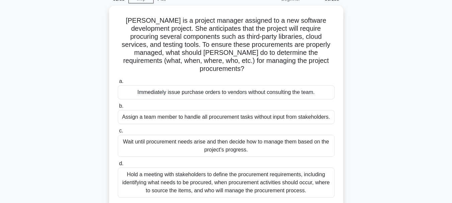
click at [193, 180] on div "Hold a meeting with stakeholders to define the procurement requirements, includ…" at bounding box center [226, 183] width 217 height 30
click at [118, 166] on input "d. Hold a meeting with stakeholders to define the procurement requirements, inc…" at bounding box center [118, 164] width 0 height 4
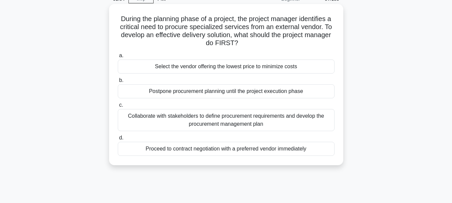
scroll to position [0, 0]
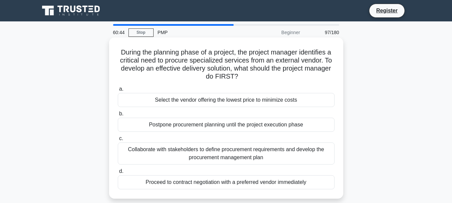
drag, startPoint x: 120, startPoint y: 55, endPoint x: 250, endPoint y: 163, distance: 169.3
click at [278, 188] on div "During the planning phase of a project, the project manager identifies a critic…" at bounding box center [226, 118] width 229 height 156
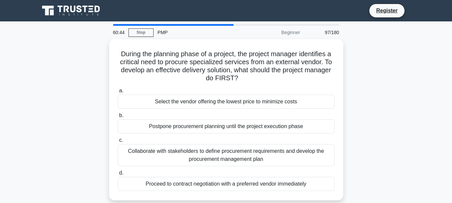
click at [373, 68] on div "During the planning phase of a project, the project manager identifies a critic…" at bounding box center [226, 123] width 382 height 169
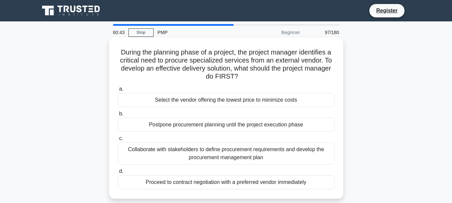
click at [327, 79] on h5 "During the planning phase of a project, the project manager identifies a critic…" at bounding box center [226, 64] width 218 height 33
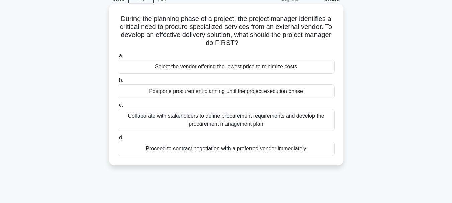
click at [275, 121] on div "Collaborate with stakeholders to define procurement requirements and develop th…" at bounding box center [226, 120] width 217 height 22
click at [118, 107] on input "c. Collaborate with stakeholders to define procurement requirements and develop…" at bounding box center [118, 105] width 0 height 4
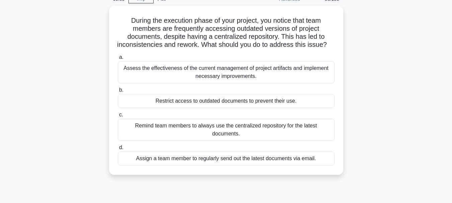
scroll to position [0, 0]
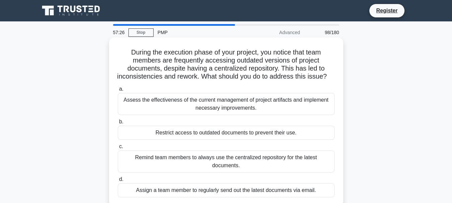
click at [228, 112] on div "Assess the effectiveness of the current management of project artifacts and imp…" at bounding box center [226, 104] width 217 height 22
click at [118, 91] on input "a. Assess the effectiveness of the current management of project artifacts and …" at bounding box center [118, 89] width 0 height 4
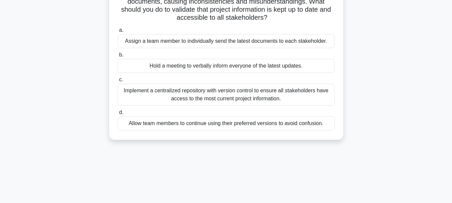
scroll to position [100, 0]
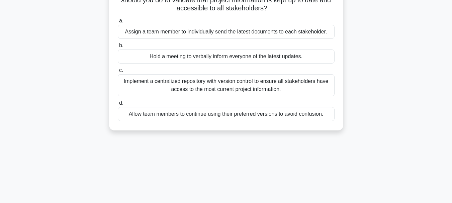
click at [247, 91] on div "Implement a centralized repository with version control to ensure all stakehold…" at bounding box center [226, 85] width 217 height 22
click at [118, 73] on input "c. Implement a centralized repository with version control to ensure all stakeh…" at bounding box center [118, 70] width 0 height 4
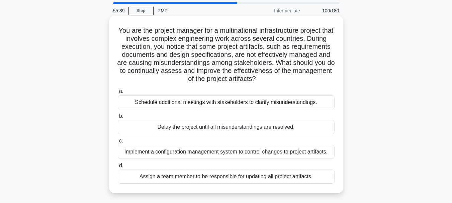
scroll to position [33, 0]
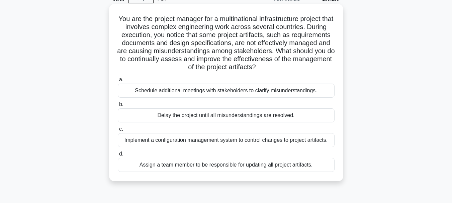
click at [183, 146] on div "Implement a configuration management system to control changes to project artif…" at bounding box center [226, 140] width 217 height 14
click at [118, 132] on input "c. Implement a configuration management system to control changes to project ar…" at bounding box center [118, 129] width 0 height 4
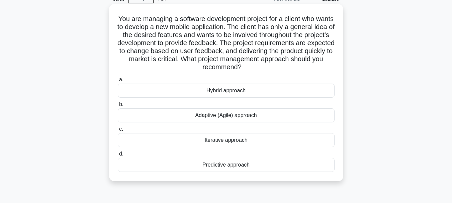
click at [220, 143] on div "Iterative approach" at bounding box center [226, 140] width 217 height 14
click at [118, 132] on input "c. Iterative approach" at bounding box center [118, 129] width 0 height 4
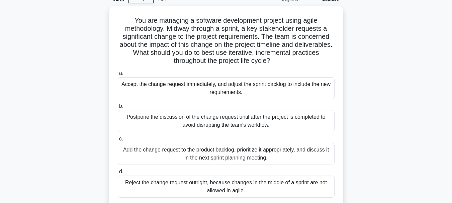
scroll to position [67, 0]
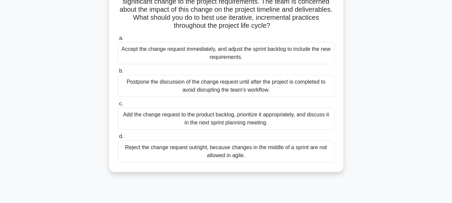
click at [230, 154] on div "Reject the change request outright, because changes in the middle of a sprint a…" at bounding box center [226, 152] width 217 height 22
click at [118, 139] on input "d. Reject the change request outright, because changes in the middle of a sprin…" at bounding box center [118, 137] width 0 height 4
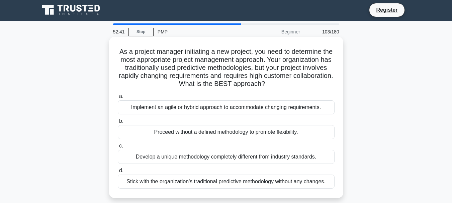
scroll to position [0, 0]
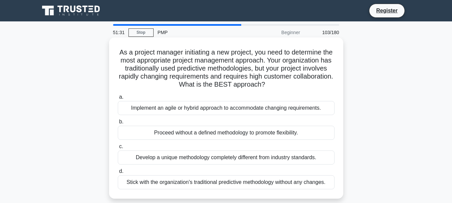
click at [199, 111] on div "Implement an agile or hybrid approach to accommodate changing requirements." at bounding box center [226, 108] width 217 height 14
click at [118, 99] on input "a. Implement an agile or hybrid approach to accommodate changing requirements." at bounding box center [118, 97] width 0 height 4
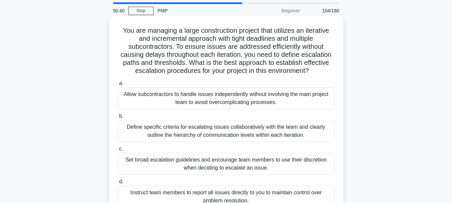
scroll to position [33, 0]
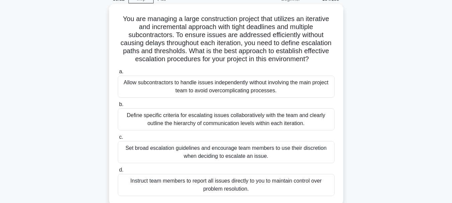
click at [209, 121] on div "Define specific criteria for escalating issues collaboratively with the team an…" at bounding box center [226, 120] width 217 height 22
click at [118, 107] on input "b. Define specific criteria for escalating issues collaboratively with the team…" at bounding box center [118, 104] width 0 height 4
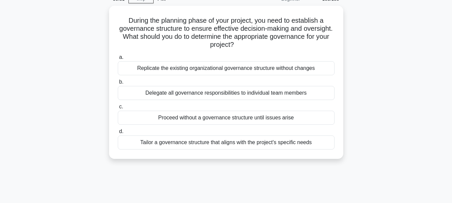
scroll to position [0, 0]
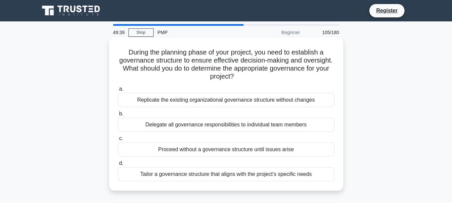
click at [201, 175] on div "Tailor a governance structure that aligns with the project's specific needs" at bounding box center [226, 174] width 217 height 14
click at [118, 166] on input "d. Tailor a governance structure that aligns with the project's specific needs" at bounding box center [118, 163] width 0 height 4
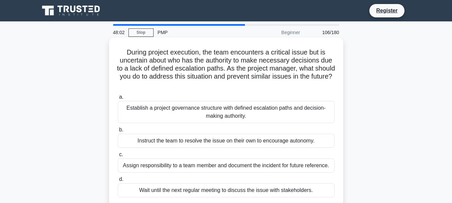
click at [218, 107] on div "Establish a project governance structure with defined escalation paths and deci…" at bounding box center [226, 112] width 217 height 22
click at [118, 99] on input "a. Establish a project governance structure with defined escalation paths and d…" at bounding box center [118, 97] width 0 height 4
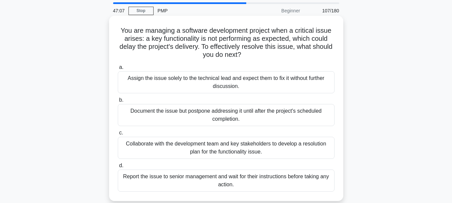
scroll to position [33, 0]
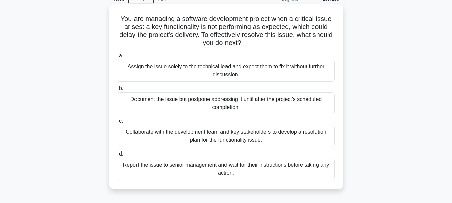
click at [252, 137] on div "Collaborate with the development team and key stakeholders to develop a resolut…" at bounding box center [226, 136] width 217 height 22
click at [118, 124] on input "c. Collaborate with the development team and key stakeholders to develop a reso…" at bounding box center [118, 121] width 0 height 4
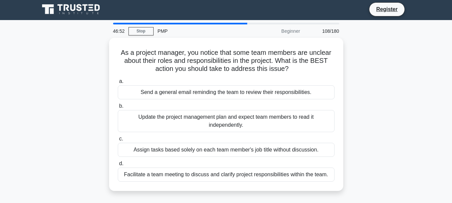
scroll to position [0, 0]
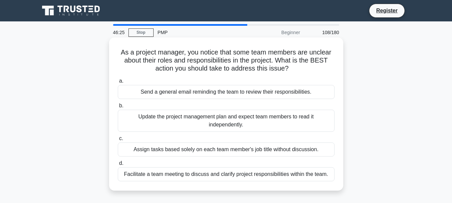
click at [249, 175] on div "Facilitate a team meeting to discuss and clarify project responsibilities withi…" at bounding box center [226, 174] width 217 height 14
click at [118, 166] on input "d. Facilitate a team meeting to discuss and clarify project responsibilities wi…" at bounding box center [118, 163] width 0 height 4
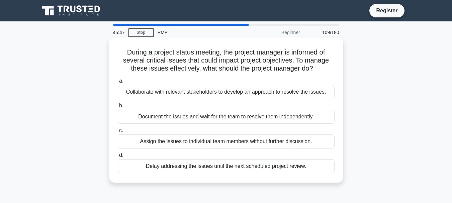
click at [216, 94] on div "Collaborate with relevant stakeholders to develop an approach to resolve the is…" at bounding box center [226, 92] width 217 height 14
click at [118, 83] on input "a. Collaborate with relevant stakeholders to develop an approach to resolve the…" at bounding box center [118, 81] width 0 height 4
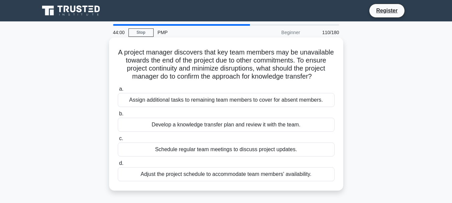
scroll to position [33, 0]
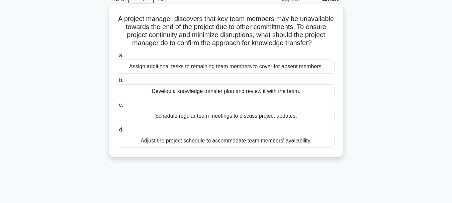
click at [213, 98] on div "Develop a knowledge transfer plan and review it with the team." at bounding box center [226, 91] width 217 height 14
click at [118, 83] on input "b. Develop a knowledge transfer plan and review it with the team." at bounding box center [118, 80] width 0 height 4
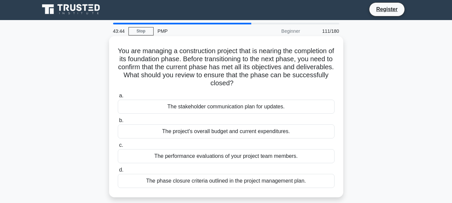
scroll to position [0, 0]
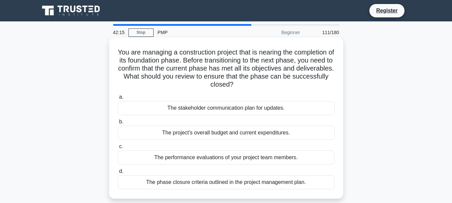
click at [258, 184] on div "The phase closure criteria outlined in the project management plan." at bounding box center [226, 182] width 217 height 14
click at [118, 174] on input "d. The phase closure criteria outlined in the project management plan." at bounding box center [118, 171] width 0 height 4
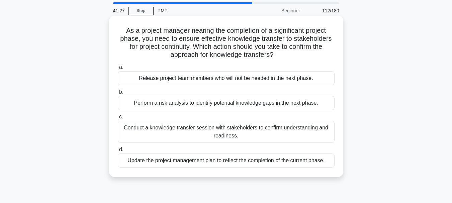
scroll to position [33, 0]
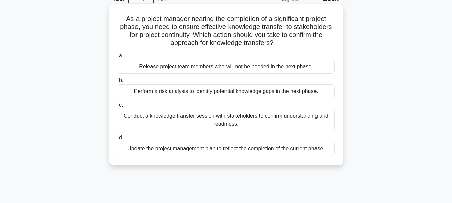
click at [260, 122] on div "Conduct a knowledge transfer session with stakeholders to confirm understanding…" at bounding box center [226, 120] width 217 height 22
click at [118, 107] on input "c. Conduct a knowledge transfer session with stakeholders to confirm understand…" at bounding box center [118, 105] width 0 height 4
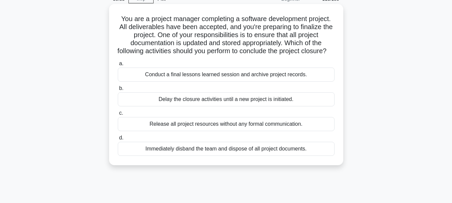
click at [178, 82] on div "Conduct a final lessons learned session and archive project records." at bounding box center [226, 75] width 217 height 14
click at [118, 66] on input "a. Conduct a final lessons learned session and archive project records." at bounding box center [118, 64] width 0 height 4
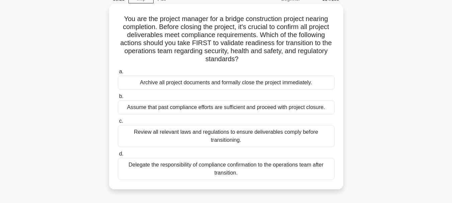
click at [244, 137] on div "Review all relevant laws and regulations to ensure deliverables comply before t…" at bounding box center [226, 136] width 217 height 22
click at [118, 124] on input "c. Review all relevant laws and regulations to ensure deliverables comply befor…" at bounding box center [118, 121] width 0 height 4
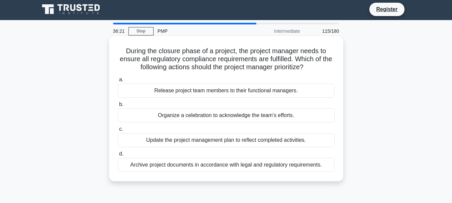
scroll to position [0, 0]
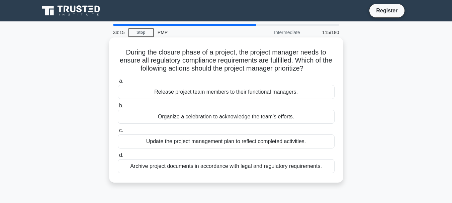
click at [175, 169] on div "Archive project documents in accordance with legal and regulatory requirements." at bounding box center [226, 166] width 217 height 14
click at [118, 158] on input "d. Archive project documents in accordance with legal and regulatory requiremen…" at bounding box center [118, 155] width 0 height 4
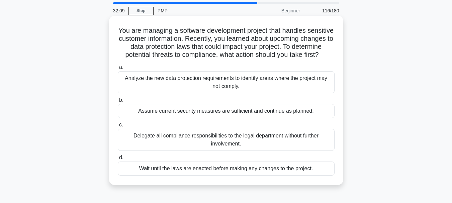
scroll to position [33, 0]
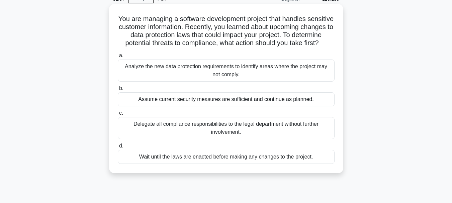
click at [183, 74] on div "Analyze the new data protection requirements to identify areas where the projec…" at bounding box center [226, 71] width 217 height 22
click at [118, 58] on input "a. Analyze the new data protection requirements to identify areas where the pro…" at bounding box center [118, 56] width 0 height 4
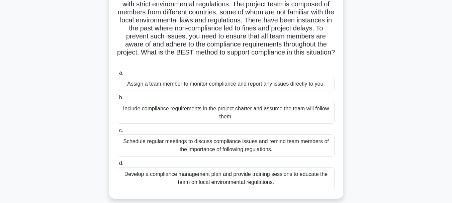
scroll to position [67, 0]
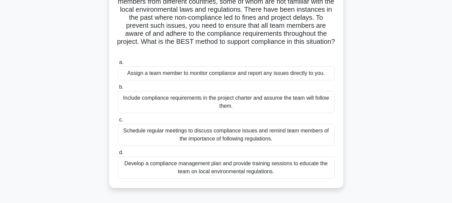
click at [225, 164] on div "Develop a compliance management plan and provide training sessions to educate t…" at bounding box center [226, 168] width 217 height 22
click at [118, 155] on input "d. Develop a compliance management plan and provide training sessions to educat…" at bounding box center [118, 153] width 0 height 4
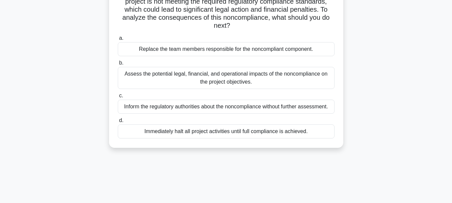
scroll to position [0, 0]
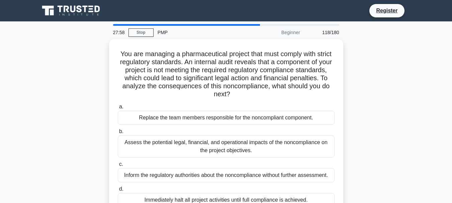
click at [13, 103] on main "27:58 Stop PMP Beginner 118/180 You are managing a pharmaceutical project that …" at bounding box center [226, 191] width 452 height 340
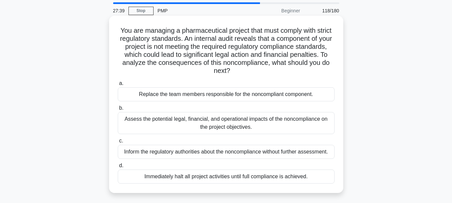
scroll to position [33, 0]
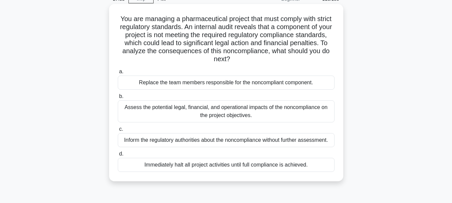
click at [178, 112] on div "Assess the potential legal, financial, and operational impacts of the noncompli…" at bounding box center [226, 111] width 217 height 22
click at [118, 99] on input "b. Assess the potential legal, financial, and operational impacts of the noncom…" at bounding box center [118, 96] width 0 height 4
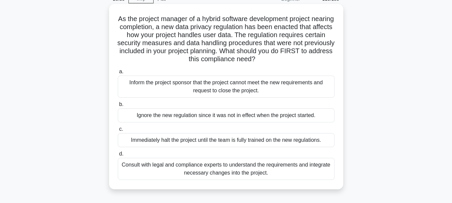
click at [168, 165] on div "Consult with legal and compliance experts to understand the requirements and in…" at bounding box center [226, 169] width 217 height 22
click at [118, 156] on input "d. Consult with legal and compliance experts to understand the requirements and…" at bounding box center [118, 154] width 0 height 4
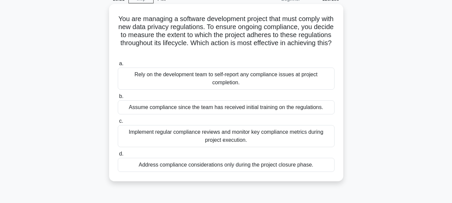
click at [237, 136] on div "Implement regular compliance reviews and monitor key compliance metrics during …" at bounding box center [226, 136] width 217 height 22
click at [118, 124] on input "c. Implement regular compliance reviews and monitor key compliance metrics duri…" at bounding box center [118, 121] width 0 height 4
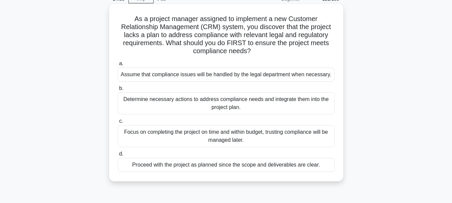
click at [257, 103] on div "Determine necessary actions to address compliance needs and integrate them into…" at bounding box center [226, 103] width 217 height 22
click at [118, 91] on input "b. Determine necessary actions to address compliance needs and integrate them i…" at bounding box center [118, 88] width 0 height 4
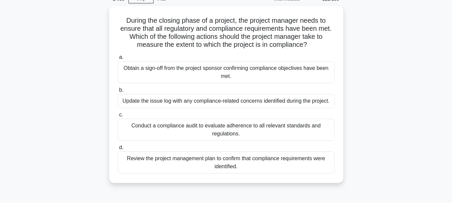
scroll to position [0, 0]
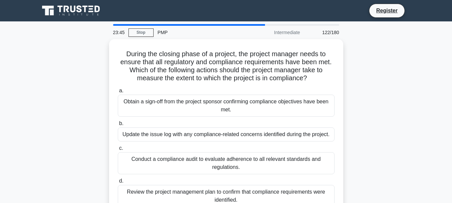
click at [26, 93] on main "23:45 Stop PMP Intermediate 122/180 During the closing phase of a project, the …" at bounding box center [226, 191] width 452 height 340
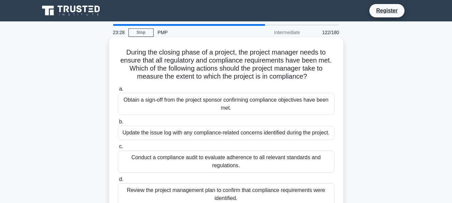
scroll to position [33, 0]
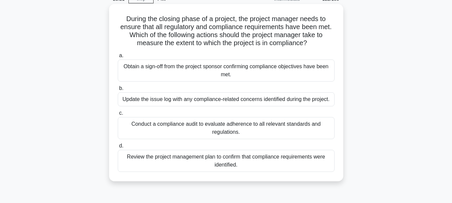
click at [195, 127] on div "Conduct a compliance audit to evaluate adherence to all relevant standards and …" at bounding box center [226, 128] width 217 height 22
click at [118, 116] on input "c. Conduct a compliance audit to evaluate adherence to all relevant standards a…" at bounding box center [118, 113] width 0 height 4
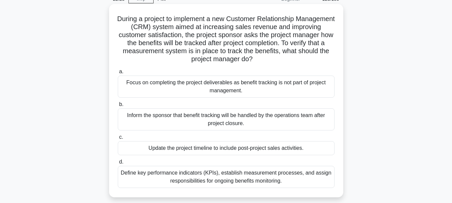
click at [232, 175] on div "Define key performance indicators (KPIs), establish measurement processes, and …" at bounding box center [226, 177] width 217 height 22
click at [118, 164] on input "d. Define key performance indicators (KPIs), establish measurement processes, a…" at bounding box center [118, 162] width 0 height 4
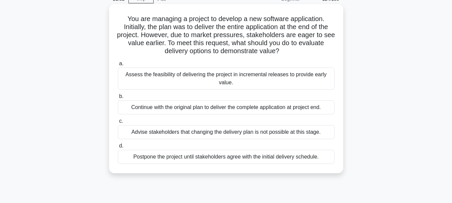
click at [205, 81] on div "Assess the feasibility of delivering the project in incremental releases to pro…" at bounding box center [226, 79] width 217 height 22
click at [118, 66] on input "a. Assess the feasibility of delivering the project in incremental releases to …" at bounding box center [118, 64] width 0 height 4
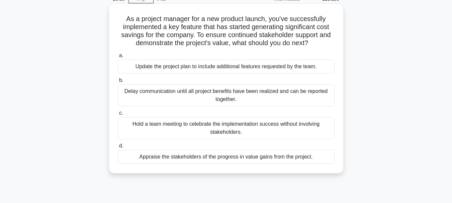
click at [207, 158] on div "Appraise the stakeholders of the progress in value gains from the project." at bounding box center [226, 157] width 217 height 14
click at [118, 148] on input "d. Appraise the stakeholders of the progress in value gains from the project." at bounding box center [118, 146] width 0 height 4
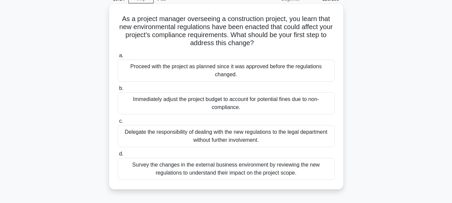
click at [186, 168] on div "Survey the changes in the external business environment by reviewing the new re…" at bounding box center [226, 169] width 217 height 22
click at [118, 156] on input "d. Survey the changes in the external business environment by reviewing the new…" at bounding box center [118, 154] width 0 height 4
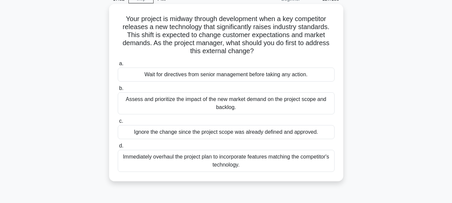
click at [222, 103] on div "Assess and prioritize the impact of the new market demand on the project scope …" at bounding box center [226, 103] width 217 height 22
click at [118, 91] on input "b. Assess and prioritize the impact of the new market demand on the project sco…" at bounding box center [118, 88] width 0 height 4
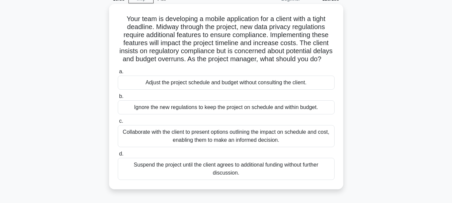
click at [206, 146] on div "Collaborate with the client to present options outlining the impact on schedule…" at bounding box center [226, 136] width 217 height 22
click at [118, 124] on input "c. Collaborate with the client to present options outlining the impact on sched…" at bounding box center [118, 121] width 0 height 4
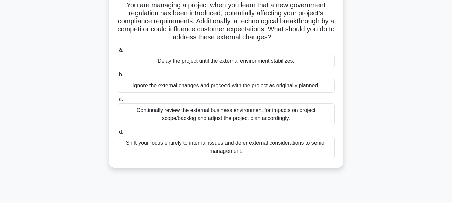
scroll to position [67, 0]
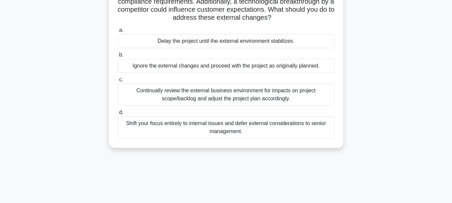
click at [207, 95] on div "Continually review the external business environment for impacts on project sco…" at bounding box center [226, 95] width 217 height 22
click at [118, 82] on input "c. Continually review the external business environment for impacts on project …" at bounding box center [118, 80] width 0 height 4
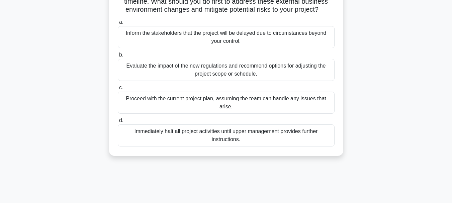
click at [195, 77] on div "Evaluate the impact of the new regulations and recommend options for adjusting …" at bounding box center [226, 70] width 217 height 22
click at [118, 57] on input "b. Evaluate the impact of the new regulations and recommend options for adjusti…" at bounding box center [118, 55] width 0 height 4
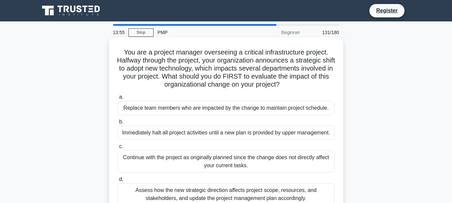
scroll to position [33, 0]
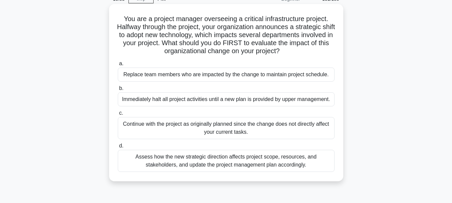
click at [174, 158] on div "Assess how the new strategic direction affects project scope, resources, and st…" at bounding box center [226, 161] width 217 height 22
click at [118, 148] on input "d. Assess how the new strategic direction affects project scope, resources, and…" at bounding box center [118, 146] width 0 height 4
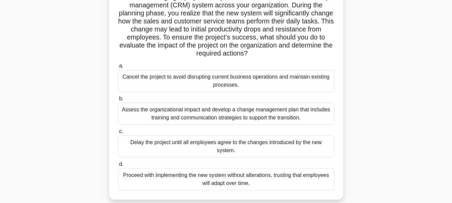
scroll to position [67, 0]
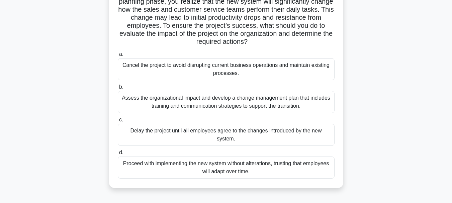
click at [199, 103] on div "Assess the organizational impact and develop a change management plan that incl…" at bounding box center [226, 102] width 217 height 22
click at [118, 89] on input "b. Assess the organizational impact and develop a change management plan that i…" at bounding box center [118, 87] width 0 height 4
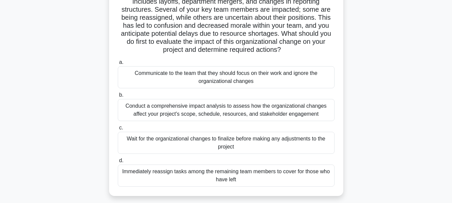
click at [271, 116] on div "Conduct a comprehensive impact analysis to assess how the organizational change…" at bounding box center [226, 110] width 217 height 22
click at [118, 97] on input "b. Conduct a comprehensive impact analysis to assess how the organizational cha…" at bounding box center [118, 95] width 0 height 4
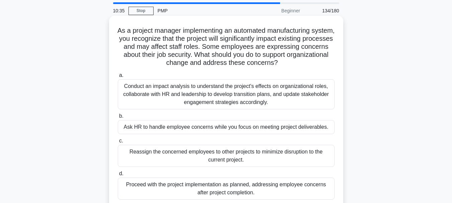
scroll to position [33, 0]
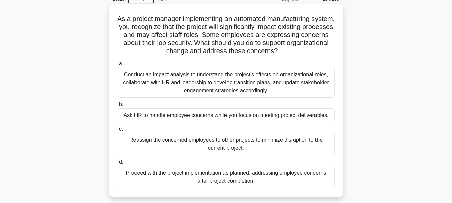
click at [224, 90] on div "Conduct an impact analysis to understand the project's effects on organizationa…" at bounding box center [226, 83] width 217 height 30
click at [118, 66] on input "a. Conduct an impact analysis to understand the project's effects on organizati…" at bounding box center [118, 64] width 0 height 4
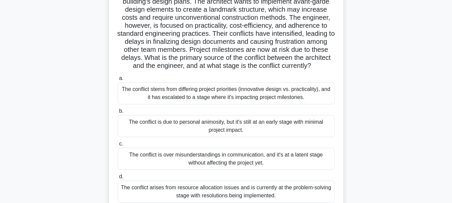
scroll to position [100, 0]
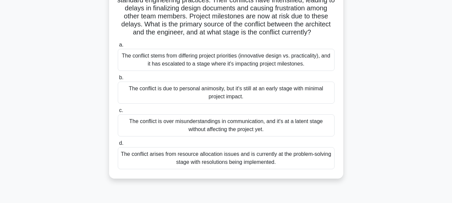
click at [224, 71] on div "The conflict stems from differing project priorities (innovative design vs. pra…" at bounding box center [226, 60] width 217 height 22
click at [118, 47] on input "a. The conflict stems from differing project priorities (innovative design vs. …" at bounding box center [118, 45] width 0 height 4
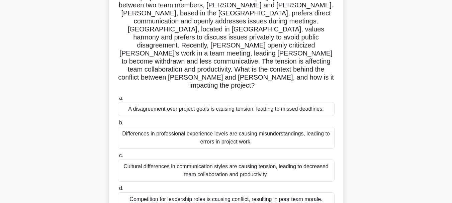
scroll to position [67, 0]
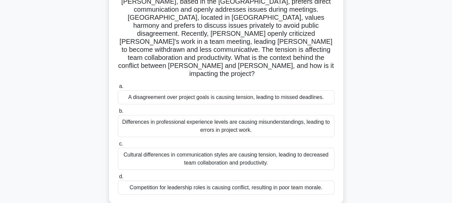
click at [194, 148] on div "Cultural differences in communication styles are causing tension, leading to de…" at bounding box center [226, 159] width 217 height 22
click at [118, 142] on input "c. Cultural differences in communication styles are causing tension, leading to…" at bounding box center [118, 144] width 0 height 4
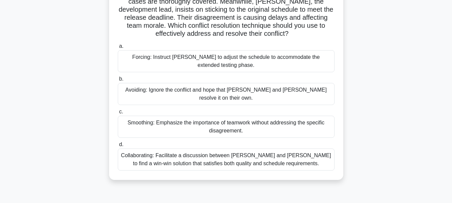
click at [231, 152] on div "Collaborating: Facilitate a discussion between Karen and Tom to find a win-win …" at bounding box center [226, 160] width 217 height 22
click at [118, 147] on input "d. Collaborating: Facilitate a discussion between Karen and Tom to find a win-w…" at bounding box center [118, 145] width 0 height 4
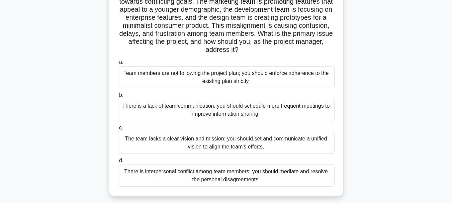
click at [217, 145] on div "The team lacks a clear vision and mission; you should set and communicate a uni…" at bounding box center [226, 143] width 217 height 22
click at [118, 130] on input "c. The team lacks a clear vision and mission; you should set and communicate a …" at bounding box center [118, 128] width 0 height 4
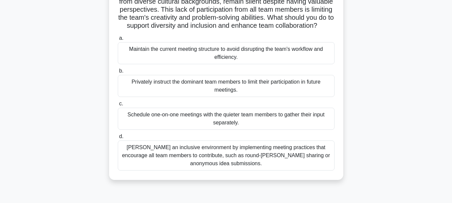
click at [185, 160] on div "Foster an inclusive environment by implementing meeting practices that encourag…" at bounding box center [226, 156] width 217 height 30
click at [118, 139] on input "d. Foster an inclusive environment by implementing meeting practices that encou…" at bounding box center [118, 137] width 0 height 4
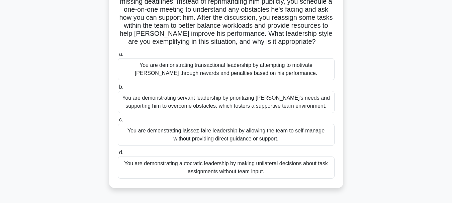
click at [145, 104] on div "You are demonstrating servant leadership by prioritizing James's needs and supp…" at bounding box center [226, 102] width 217 height 22
click at [118, 89] on input "b. You are demonstrating servant leadership by prioritizing James's needs and s…" at bounding box center [118, 87] width 0 height 4
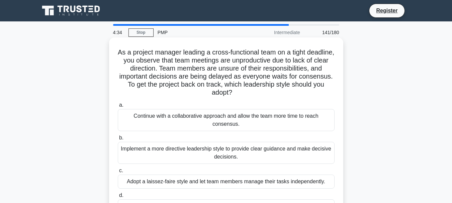
scroll to position [33, 0]
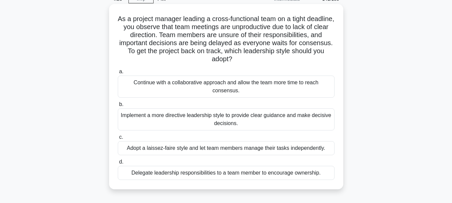
click at [180, 121] on div "Implement a more directive leadership style to provide clear guidance and make …" at bounding box center [226, 120] width 217 height 22
click at [118, 107] on input "b. Implement a more directive leadership style to provide clear guidance and ma…" at bounding box center [118, 104] width 0 height 4
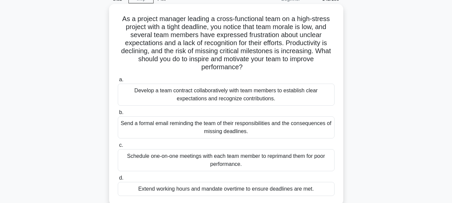
click at [266, 94] on div "Develop a team contract collaboratively with team members to establish clear ex…" at bounding box center [226, 95] width 217 height 22
click at [118, 82] on input "a. Develop a team contract collaboratively with team members to establish clear…" at bounding box center [118, 80] width 0 height 4
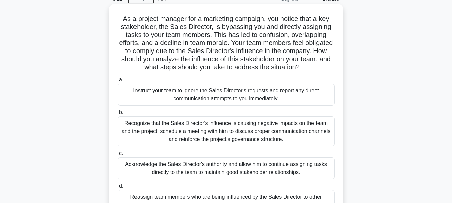
scroll to position [67, 0]
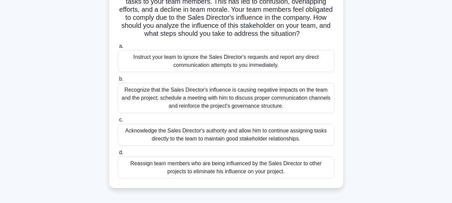
click at [228, 95] on div "Recognize that the Sales Director's influence is causing negative impacts on th…" at bounding box center [226, 98] width 217 height 30
click at [118, 81] on input "b. Recognize that the Sales Director's influence is causing negative impacts on…" at bounding box center [118, 79] width 0 height 4
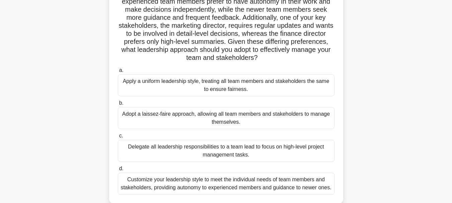
click at [208, 183] on div "Customize your leadership style to meet the individual needs of team members an…" at bounding box center [226, 184] width 217 height 22
click at [118, 171] on input "d. Customize your leadership style to meet the individual needs of team members…" at bounding box center [118, 169] width 0 height 4
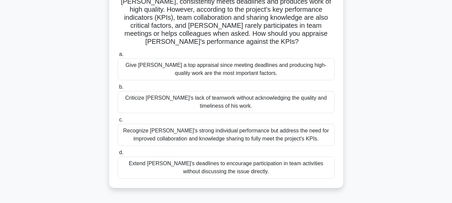
click at [274, 135] on div "Recognize Alex's strong individual performance but address the need for improve…" at bounding box center [226, 135] width 217 height 22
click at [118, 122] on input "c. Recognize Alex's strong individual performance but address the need for impr…" at bounding box center [118, 120] width 0 height 4
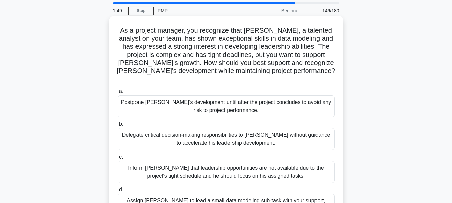
scroll to position [33, 0]
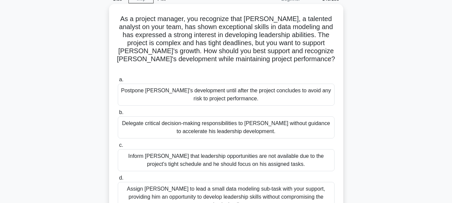
click at [223, 183] on div "Assign Daniel to lead a small data modeling sub-task with your support, providi…" at bounding box center [226, 197] width 217 height 30
click at [118, 181] on input "d. Assign Daniel to lead a small data modeling sub-task with your support, prov…" at bounding box center [118, 178] width 0 height 4
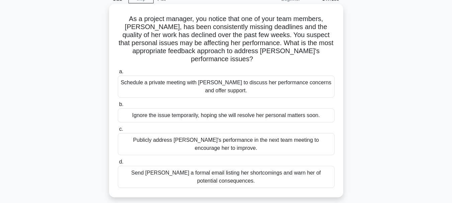
click at [195, 82] on div "Schedule a private meeting with Emily to discuss her performance concerns and o…" at bounding box center [226, 87] width 217 height 22
click at [118, 74] on input "a. Schedule a private meeting with Emily to discuss her performance concerns an…" at bounding box center [118, 72] width 0 height 4
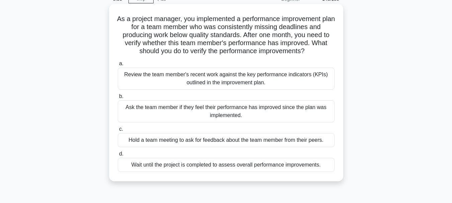
click at [227, 83] on div "Review the team member's recent work against the key performance indicators (KP…" at bounding box center [226, 79] width 217 height 22
click at [118, 66] on input "a. Review the team member's recent work against the key performance indicators …" at bounding box center [118, 64] width 0 height 4
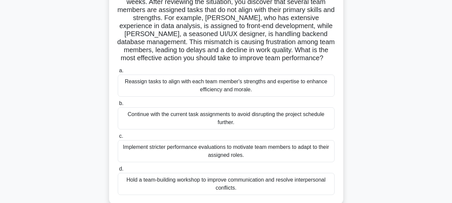
scroll to position [67, 0]
click at [199, 87] on div "Reassign tasks to align with each team member's strengths and expertise to enha…" at bounding box center [226, 85] width 217 height 22
click at [118, 73] on input "a. Reassign tasks to align with each team member's strengths and expertise to e…" at bounding box center [118, 70] width 0 height 4
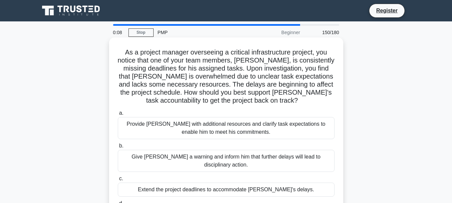
scroll to position [33, 0]
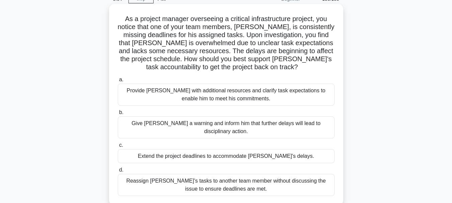
click at [202, 98] on div "Provide David with additional resources and clarify task expectations to enable…" at bounding box center [226, 95] width 217 height 22
click at [118, 82] on input "a. Provide David with additional resources and clarify task expectations to ena…" at bounding box center [118, 80] width 0 height 4
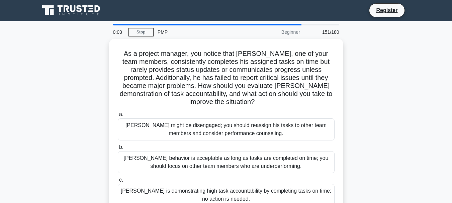
scroll to position [0, 0]
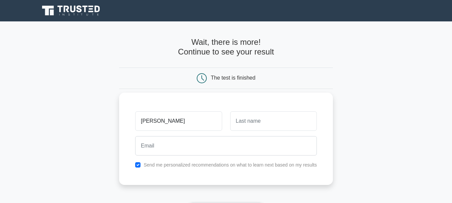
type input "[PERSON_NAME]"
type input "Otibu"
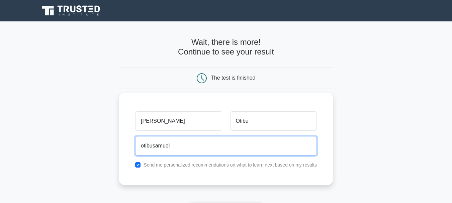
type input "[EMAIL_ADDRESS][DOMAIN_NAME]"
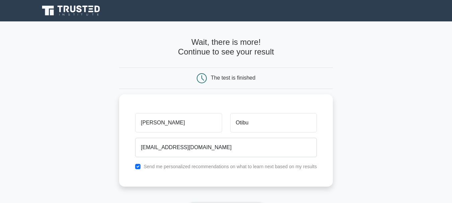
click at [337, 151] on main "Wait, there is more! Continue to see your result The test is finished [PERSON_N…" at bounding box center [226, 141] width 452 height 241
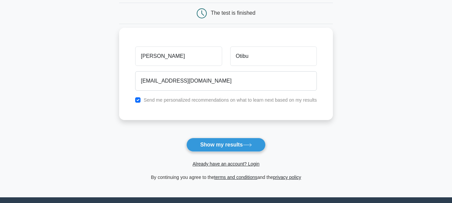
scroll to position [67, 0]
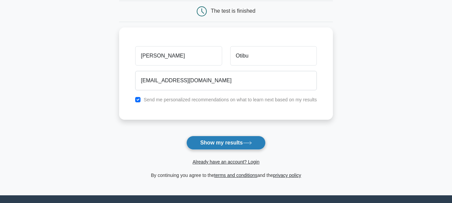
click at [226, 146] on button "Show my results" at bounding box center [226, 143] width 79 height 14
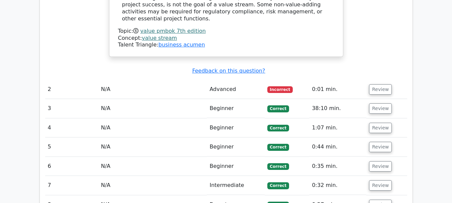
scroll to position [804, 0]
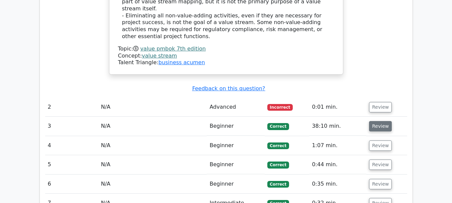
click at [373, 121] on button "Review" at bounding box center [380, 126] width 23 height 10
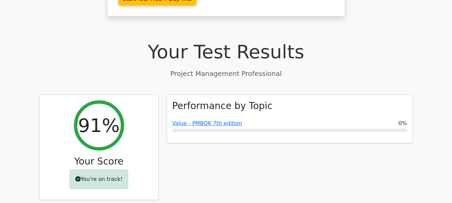
scroll to position [167, 0]
